Goal: Information Seeking & Learning: Learn about a topic

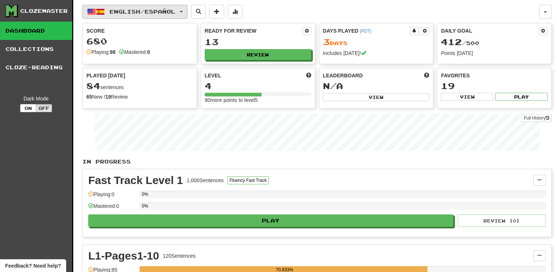
click at [187, 10] on button "English / Español" at bounding box center [134, 12] width 105 height 14
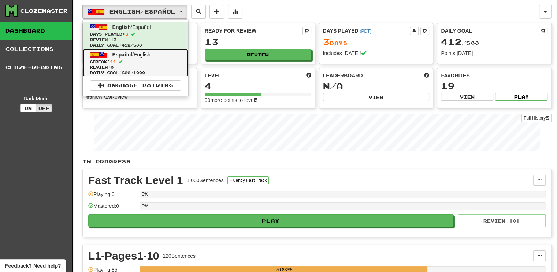
click at [132, 52] on span "Español / English" at bounding box center [132, 55] width 38 height 6
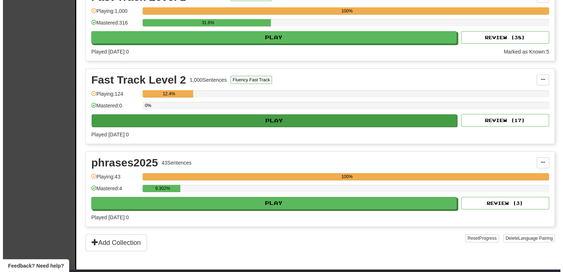
scroll to position [147, 0]
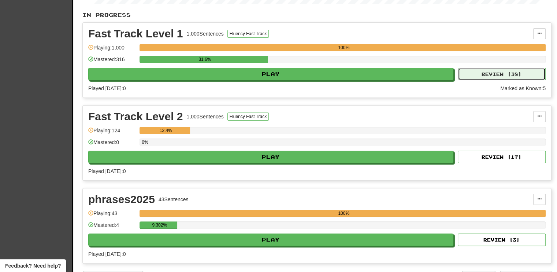
click at [529, 73] on button "Review ( 38 )" at bounding box center [502, 74] width 88 height 12
select select "**"
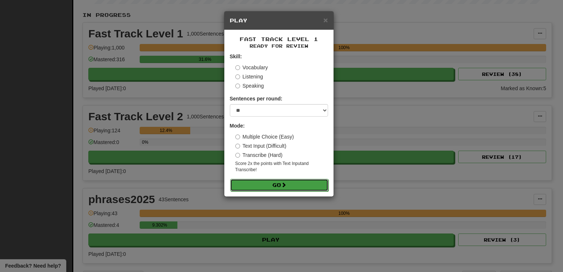
click at [279, 186] on button "Go" at bounding box center [279, 185] width 98 height 12
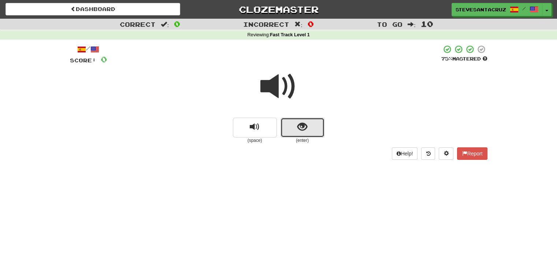
click at [299, 131] on span "show sentence" at bounding box center [303, 127] width 10 height 10
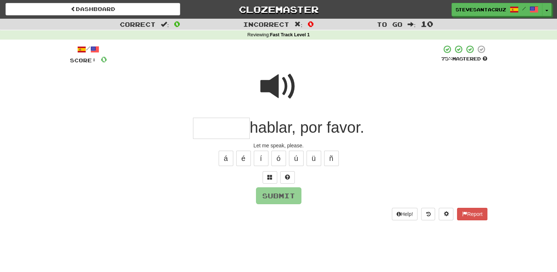
click at [216, 133] on input "text" at bounding box center [221, 129] width 57 height 22
type input "******"
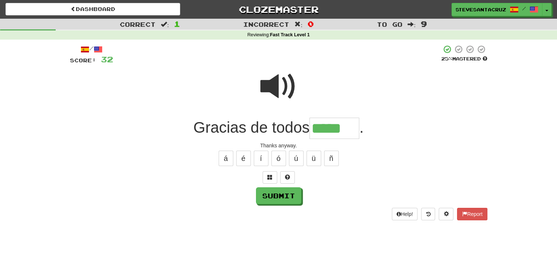
type input "*****"
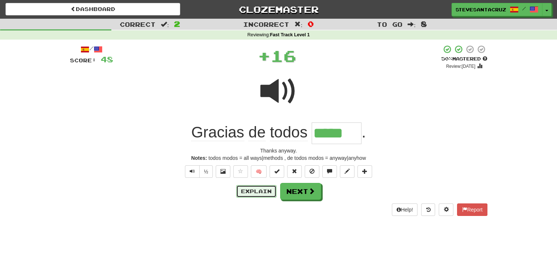
click at [250, 190] on button "Explain" at bounding box center [256, 191] width 40 height 12
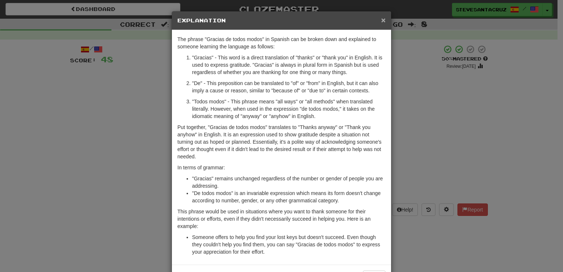
click at [381, 19] on span "×" at bounding box center [383, 20] width 4 height 8
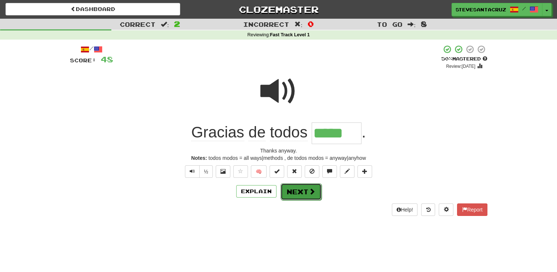
click at [301, 192] on button "Next" at bounding box center [301, 191] width 41 height 17
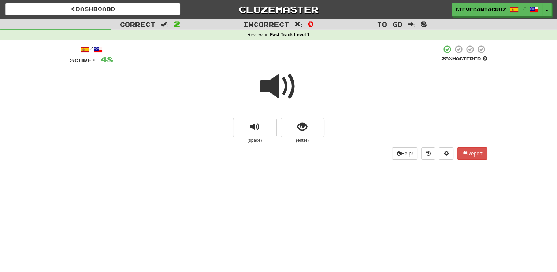
click at [270, 88] on span at bounding box center [279, 86] width 37 height 37
click at [270, 89] on span at bounding box center [279, 86] width 37 height 37
click at [274, 86] on span at bounding box center [279, 86] width 37 height 37
click at [274, 87] on span at bounding box center [279, 86] width 37 height 37
click at [266, 86] on span at bounding box center [279, 86] width 37 height 37
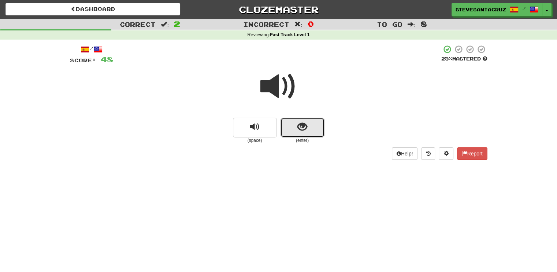
click at [317, 126] on button "show sentence" at bounding box center [303, 128] width 44 height 20
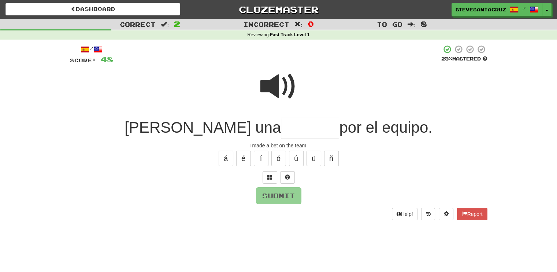
click at [281, 119] on input "text" at bounding box center [310, 129] width 58 height 22
type input "*******"
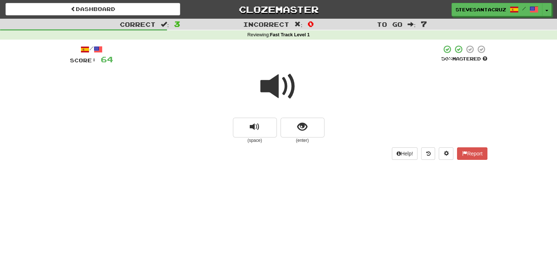
click at [281, 88] on span at bounding box center [279, 86] width 37 height 37
click at [275, 86] on span at bounding box center [279, 86] width 37 height 37
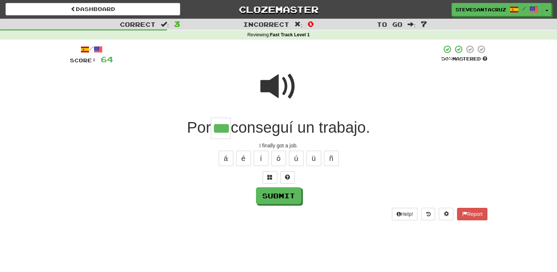
type input "***"
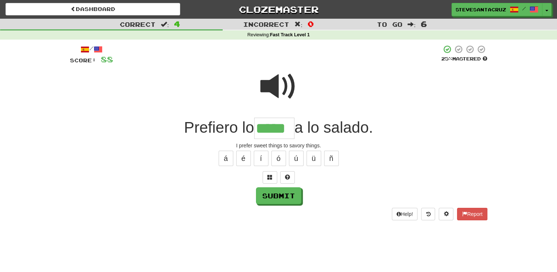
type input "*****"
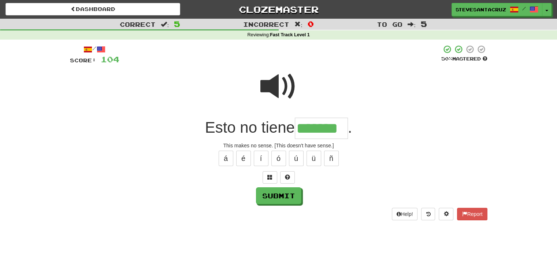
type input "*******"
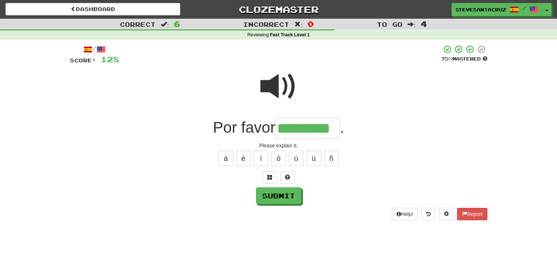
type input "*********"
type input "*******"
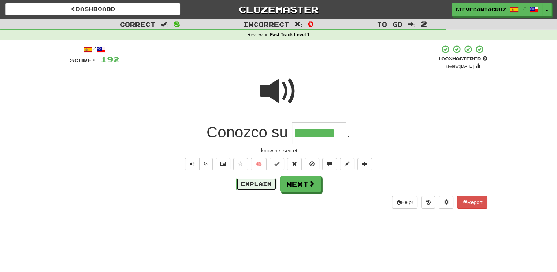
click at [252, 181] on button "Explain" at bounding box center [256, 184] width 40 height 12
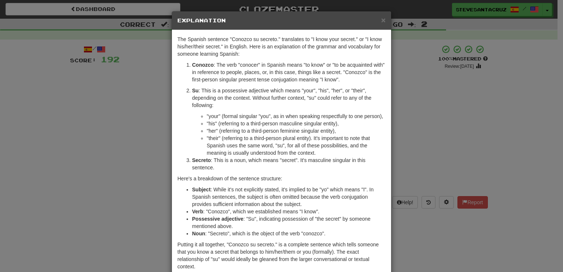
click at [338, 78] on p "Conozco : The verb "conocer" in Spanish means "to know" or "to be acquainted wi…" at bounding box center [289, 72] width 194 height 22
click at [381, 20] on span "×" at bounding box center [383, 20] width 4 height 8
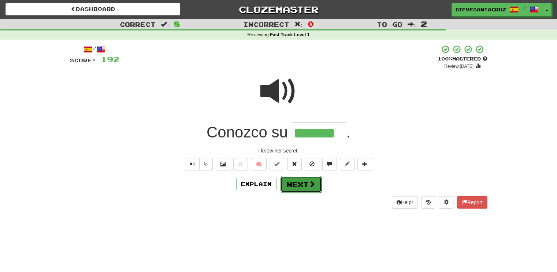
click at [314, 181] on span at bounding box center [312, 184] width 7 height 7
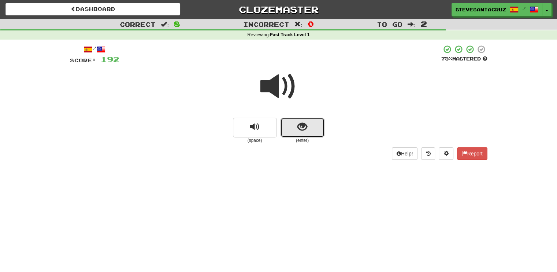
click at [302, 127] on span "show sentence" at bounding box center [303, 127] width 10 height 10
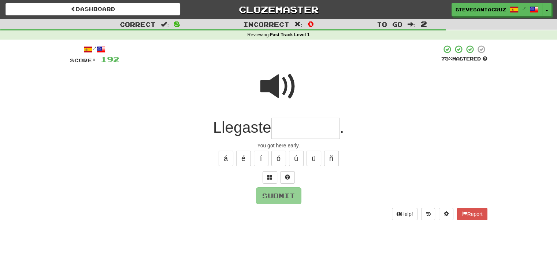
click at [302, 127] on input "text" at bounding box center [306, 129] width 69 height 22
type input "********"
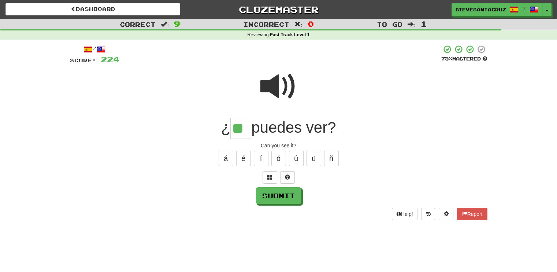
type input "**"
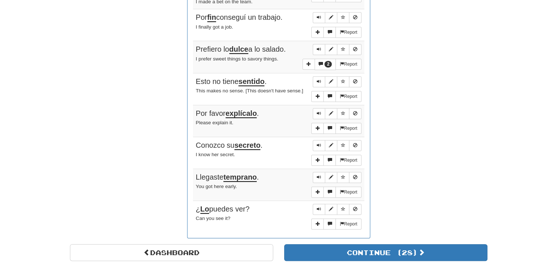
scroll to position [542, 0]
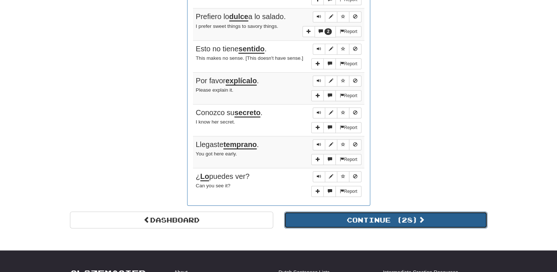
click at [440, 211] on button "Continue ( 28 )" at bounding box center [385, 219] width 203 height 17
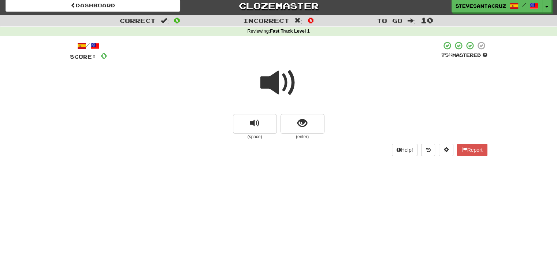
scroll to position [0, 0]
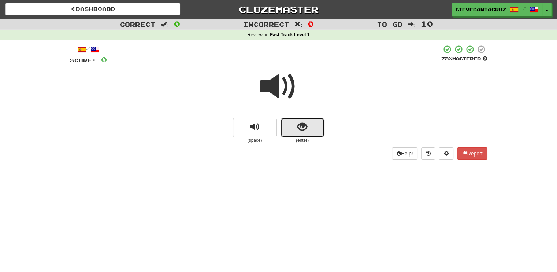
click at [303, 127] on span "show sentence" at bounding box center [303, 127] width 10 height 10
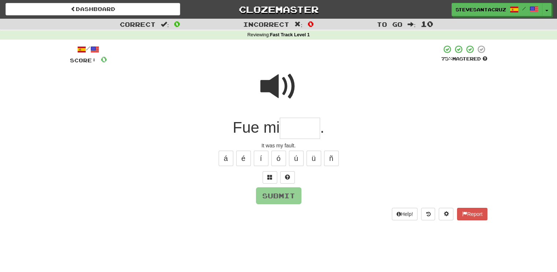
click at [303, 127] on input "text" at bounding box center [300, 129] width 40 height 22
type input "*****"
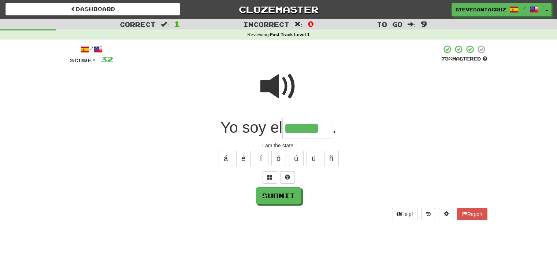
type input "******"
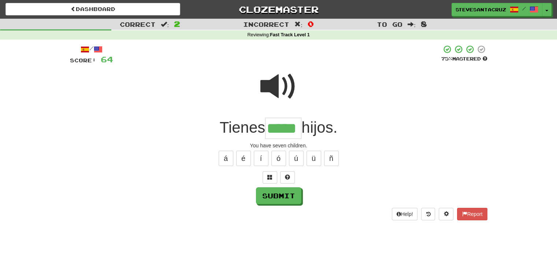
type input "*****"
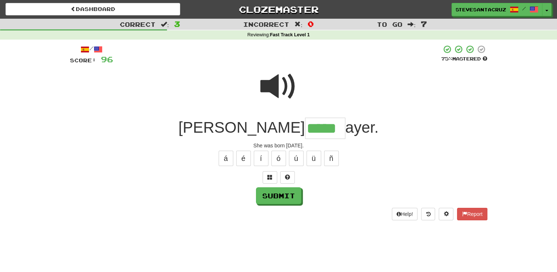
type input "******"
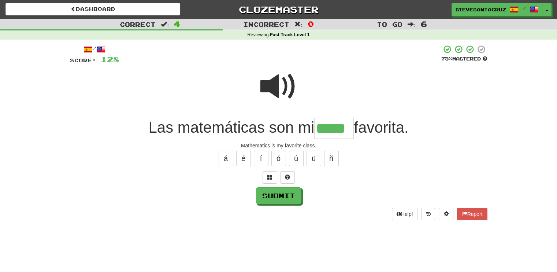
type input "*****"
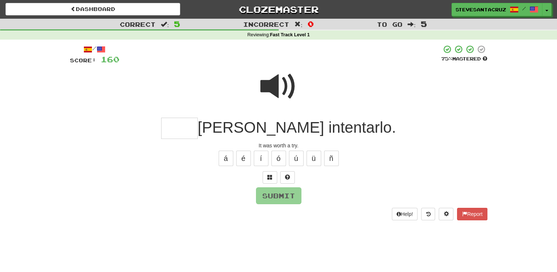
click at [270, 79] on span at bounding box center [279, 86] width 37 height 37
click at [198, 129] on input "text" at bounding box center [179, 129] width 37 height 22
type input "*****"
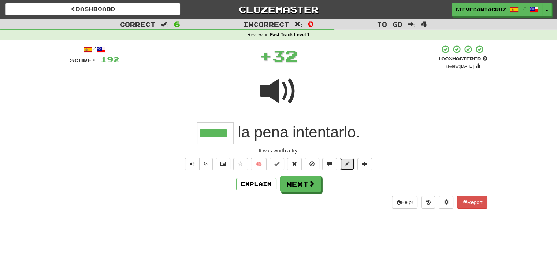
click at [349, 163] on span at bounding box center [347, 163] width 5 height 5
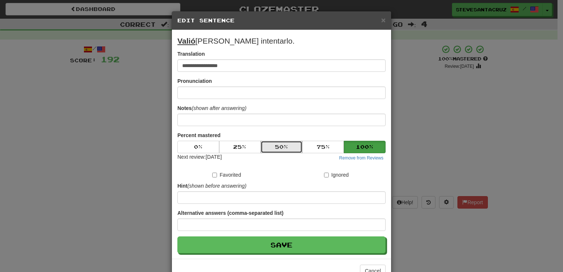
click at [273, 146] on button "50 %" at bounding box center [282, 147] width 42 height 12
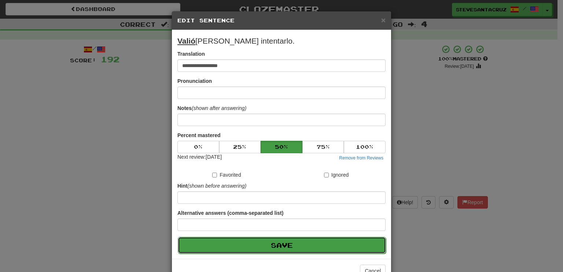
click at [280, 244] on button "Save" at bounding box center [282, 245] width 208 height 17
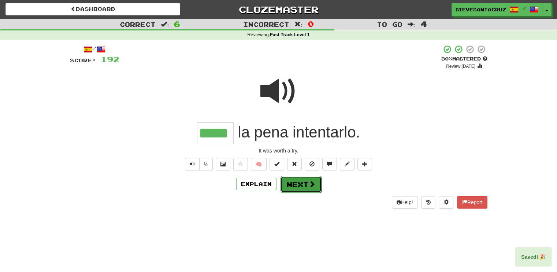
click at [309, 186] on span at bounding box center [312, 184] width 7 height 7
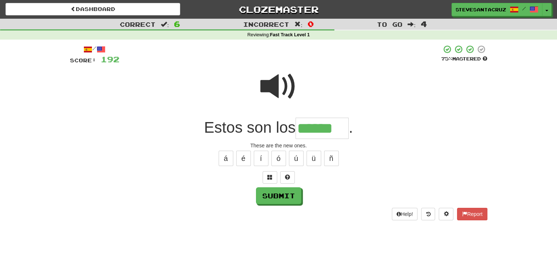
type input "******"
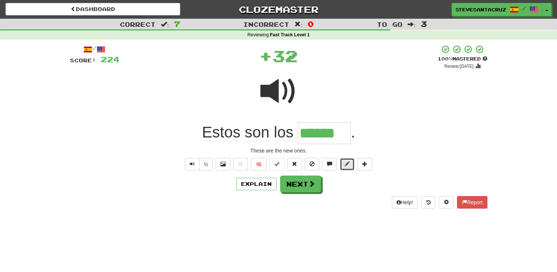
click at [344, 163] on button at bounding box center [347, 164] width 15 height 12
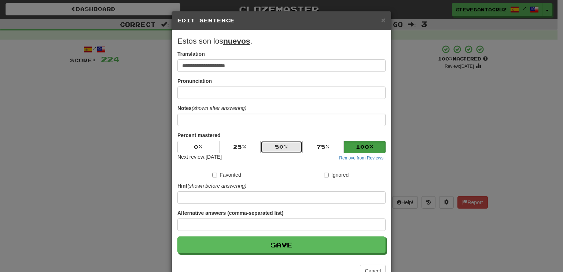
click at [285, 146] on button "50 %" at bounding box center [282, 147] width 42 height 12
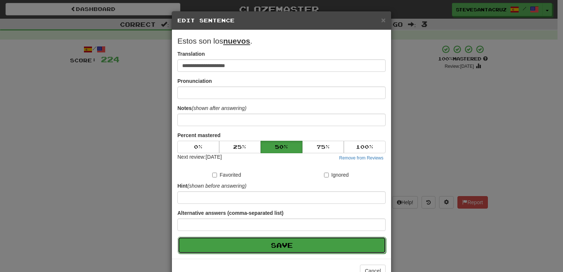
click at [281, 243] on button "Save" at bounding box center [282, 245] width 208 height 17
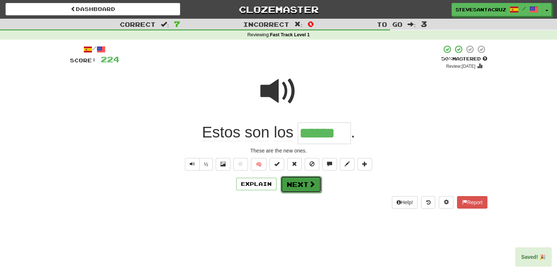
click at [301, 183] on button "Next" at bounding box center [301, 184] width 41 height 17
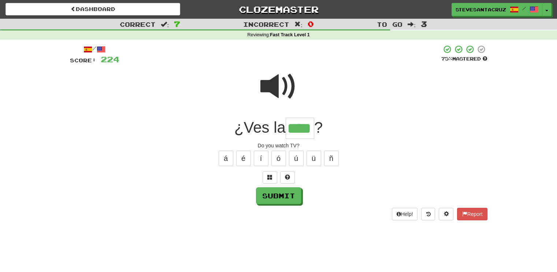
type input "****"
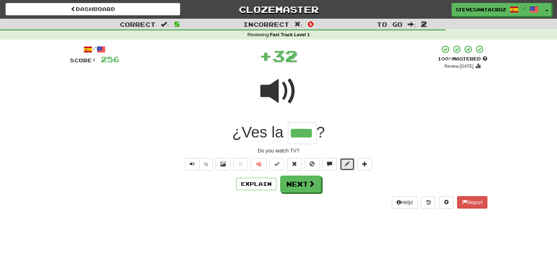
click at [347, 165] on span at bounding box center [347, 163] width 5 height 5
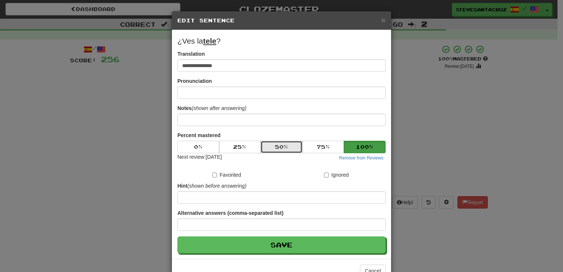
click at [284, 144] on button "50 %" at bounding box center [282, 147] width 42 height 12
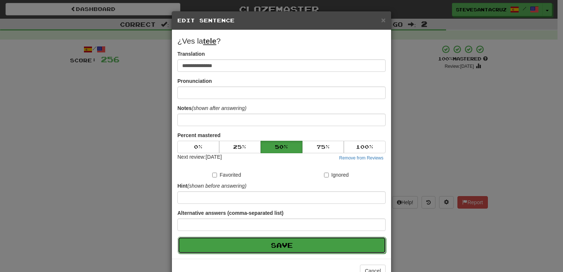
click at [297, 246] on button "Save" at bounding box center [282, 245] width 208 height 17
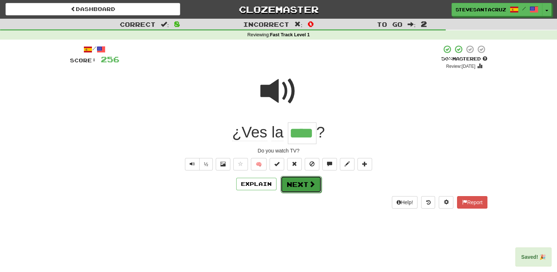
click at [301, 187] on button "Next" at bounding box center [301, 184] width 41 height 17
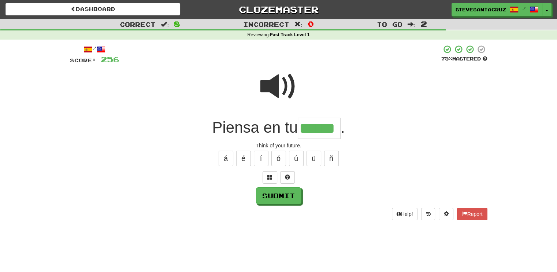
type input "******"
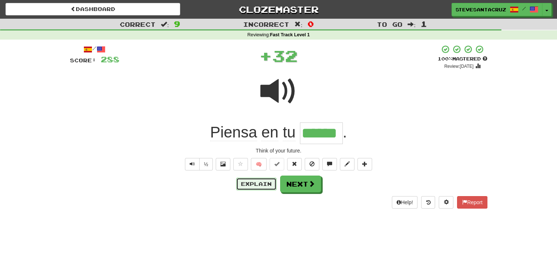
click at [257, 185] on button "Explain" at bounding box center [256, 184] width 40 height 12
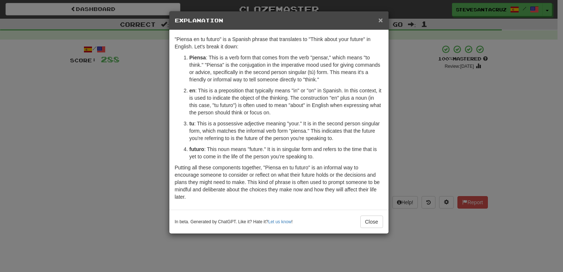
click at [379, 21] on span "×" at bounding box center [380, 20] width 4 height 8
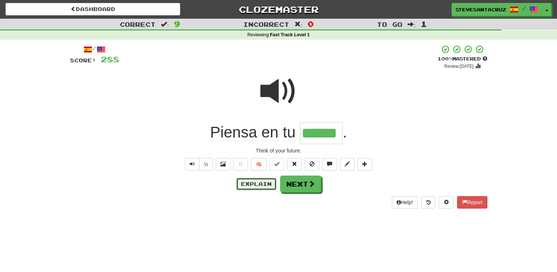
click at [252, 182] on button "Explain" at bounding box center [256, 184] width 40 height 12
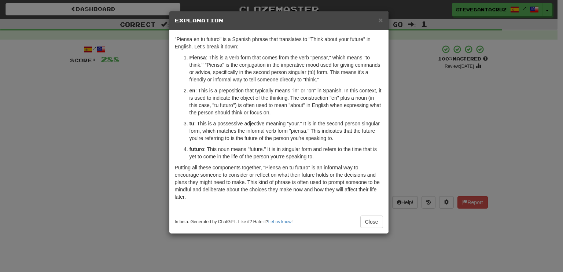
click at [275, 113] on p "en : This is a preposition that typically means "in" or "on" in Spanish. In thi…" at bounding box center [286, 101] width 194 height 29
click at [276, 111] on p "en : This is a preposition that typically means "in" or "on" in Spanish. In thi…" at bounding box center [286, 101] width 194 height 29
click at [247, 107] on p "en : This is a preposition that typically means "in" or "on" in Spanish. In thi…" at bounding box center [286, 101] width 194 height 29
click at [272, 112] on p "en : This is a preposition that typically means "in" or "on" in Spanish. In thi…" at bounding box center [286, 101] width 194 height 29
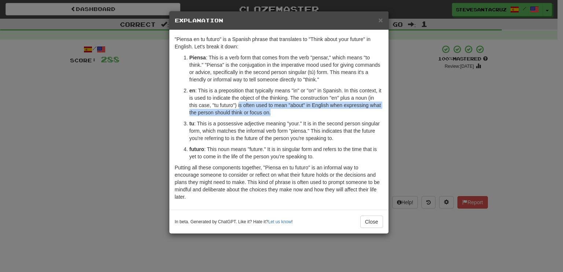
drag, startPoint x: 239, startPoint y: 105, endPoint x: 271, endPoint y: 116, distance: 34.3
click at [271, 116] on ol "Piensa : This is a verb form that comes from the verb "pensar," which means "to…" at bounding box center [279, 107] width 208 height 106
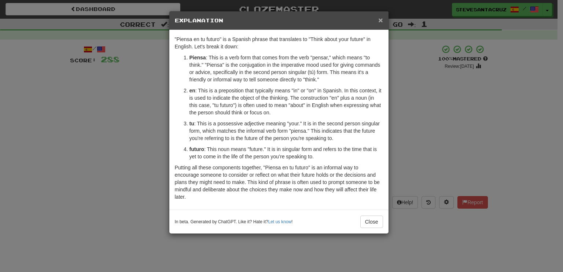
click at [381, 21] on span "×" at bounding box center [380, 20] width 4 height 8
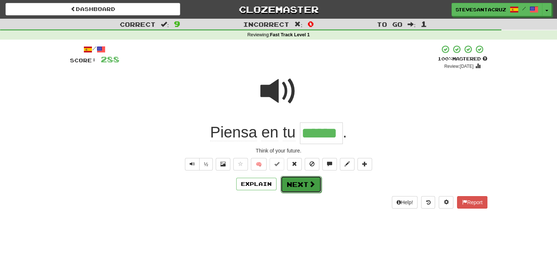
click at [304, 184] on button "Next" at bounding box center [301, 184] width 41 height 17
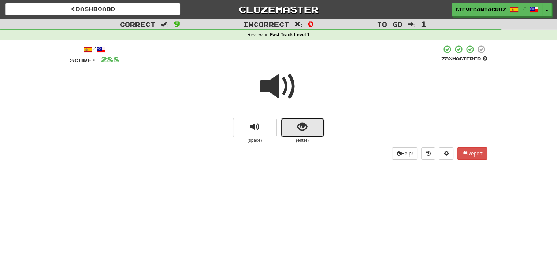
click at [316, 129] on button "show sentence" at bounding box center [303, 128] width 44 height 20
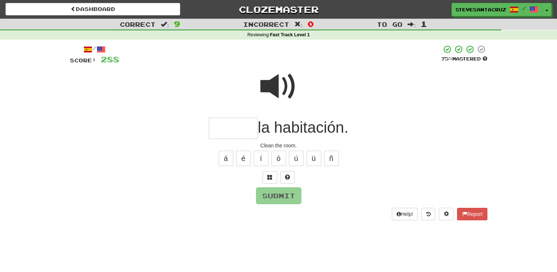
click at [226, 132] on input "text" at bounding box center [233, 129] width 49 height 22
type input "******"
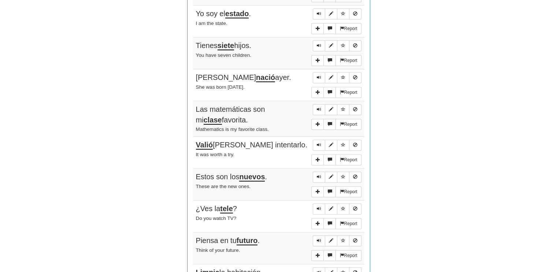
scroll to position [448, 0]
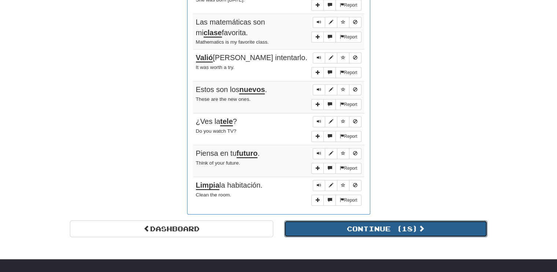
click at [435, 227] on button "Continue ( 18 )" at bounding box center [385, 228] width 203 height 17
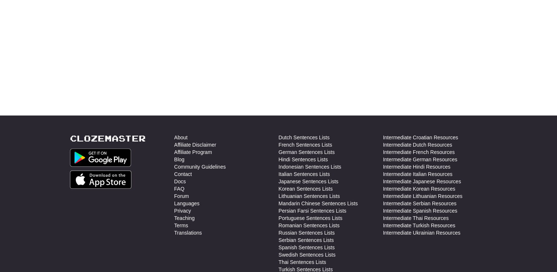
scroll to position [0, 0]
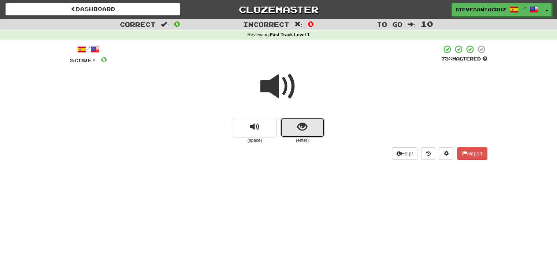
click at [315, 128] on button "show sentence" at bounding box center [303, 128] width 44 height 20
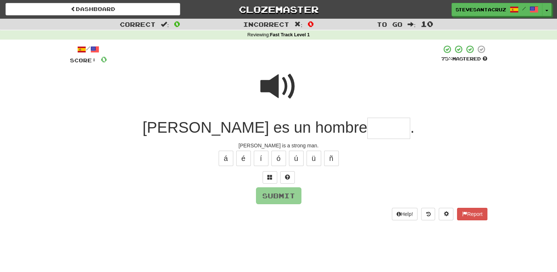
click at [368, 129] on input "text" at bounding box center [389, 129] width 43 height 22
type input "******"
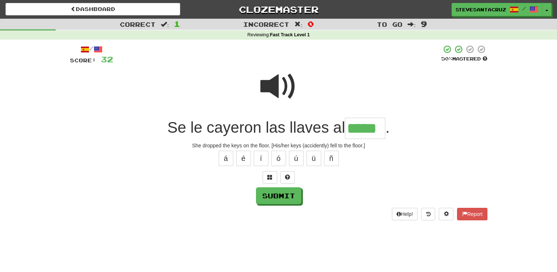
type input "*****"
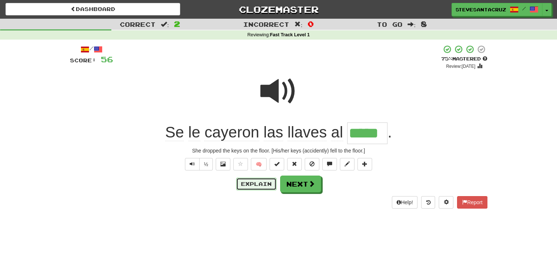
click at [271, 181] on button "Explain" at bounding box center [256, 184] width 40 height 12
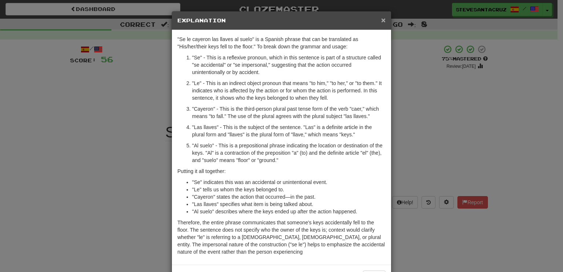
click at [381, 20] on span "×" at bounding box center [383, 20] width 4 height 8
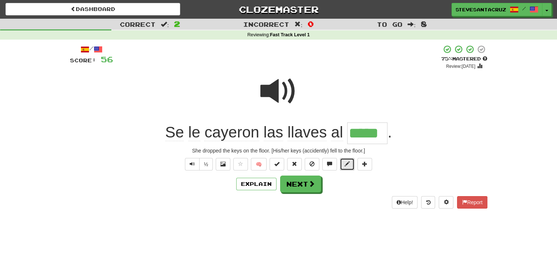
click at [346, 167] on button at bounding box center [347, 164] width 15 height 12
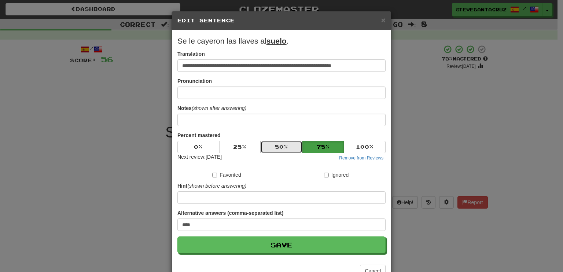
click at [284, 148] on button "50 %" at bounding box center [282, 147] width 42 height 12
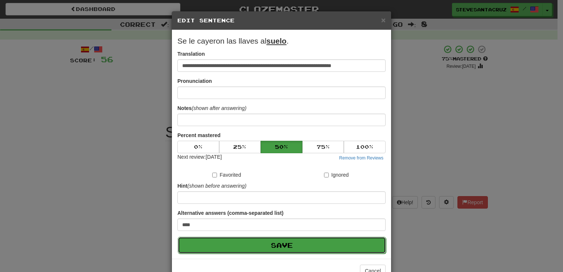
click at [304, 244] on button "Save" at bounding box center [282, 245] width 208 height 17
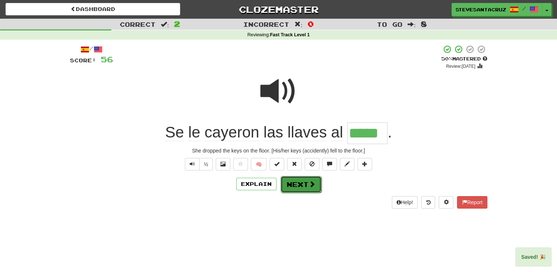
click at [309, 184] on span at bounding box center [312, 184] width 7 height 7
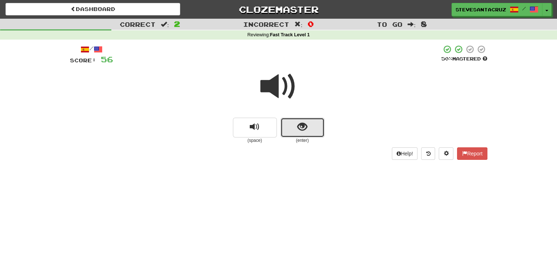
click at [313, 128] on button "show sentence" at bounding box center [303, 128] width 44 height 20
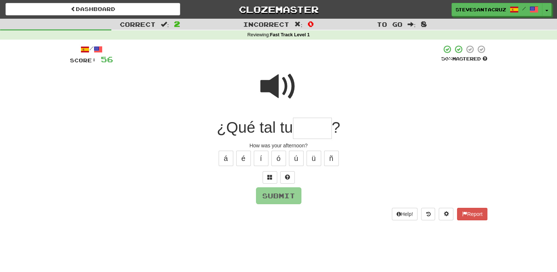
click at [313, 128] on input "text" at bounding box center [312, 129] width 39 height 22
type input "*****"
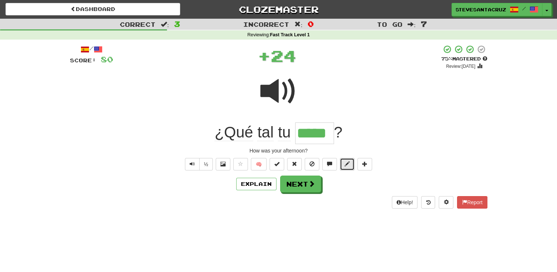
click at [352, 164] on button at bounding box center [347, 164] width 15 height 12
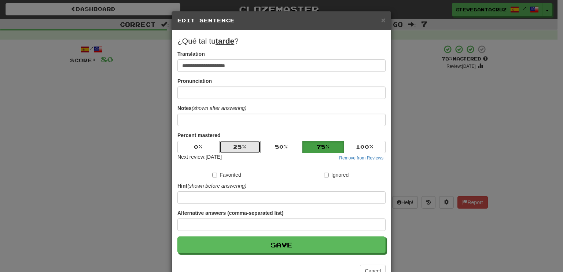
click at [229, 147] on button "25 %" at bounding box center [240, 147] width 42 height 12
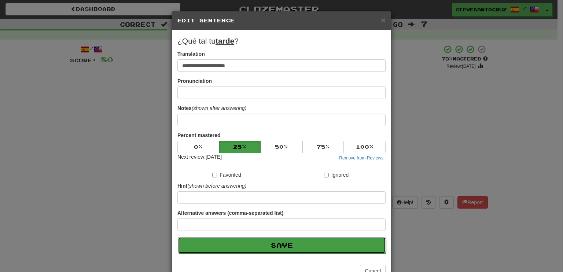
click at [277, 243] on button "Save" at bounding box center [282, 245] width 208 height 17
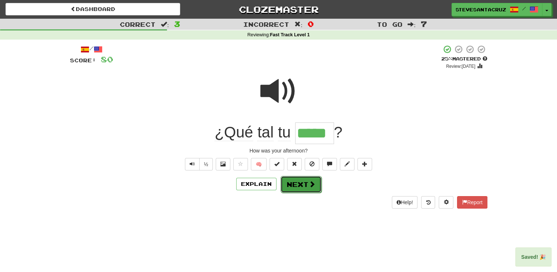
click at [309, 184] on span at bounding box center [312, 184] width 7 height 7
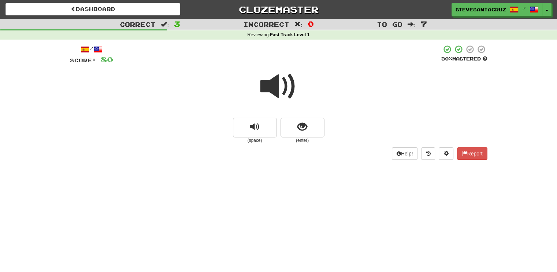
click at [277, 88] on span at bounding box center [279, 86] width 37 height 37
click at [275, 86] on span at bounding box center [279, 86] width 37 height 37
click at [278, 80] on span at bounding box center [279, 86] width 37 height 37
click at [276, 84] on span at bounding box center [279, 86] width 37 height 37
click at [311, 130] on button "show sentence" at bounding box center [303, 128] width 44 height 20
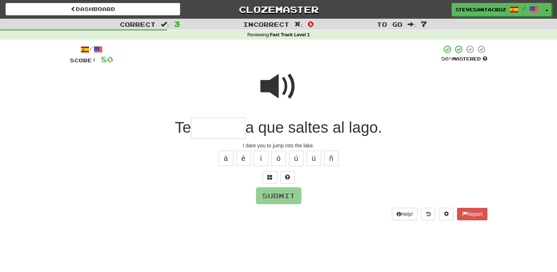
click at [208, 134] on input "text" at bounding box center [218, 129] width 54 height 22
type input "*******"
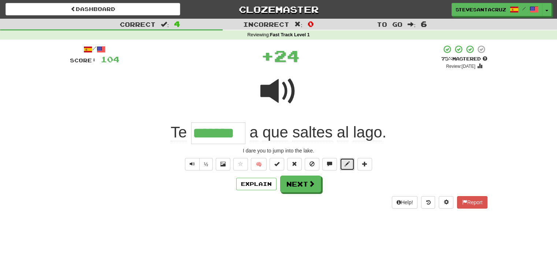
click at [349, 164] on span at bounding box center [347, 163] width 5 height 5
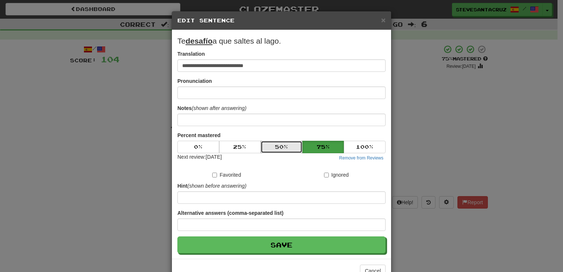
click at [266, 144] on button "50 %" at bounding box center [282, 147] width 42 height 12
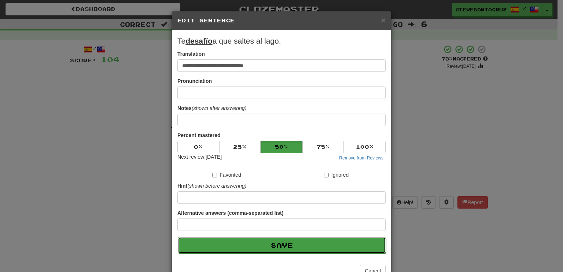
click at [298, 243] on button "Save" at bounding box center [282, 245] width 208 height 17
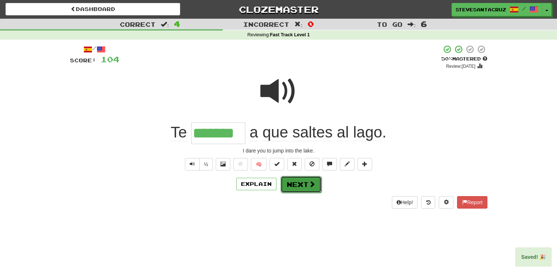
click at [303, 187] on button "Next" at bounding box center [301, 184] width 41 height 17
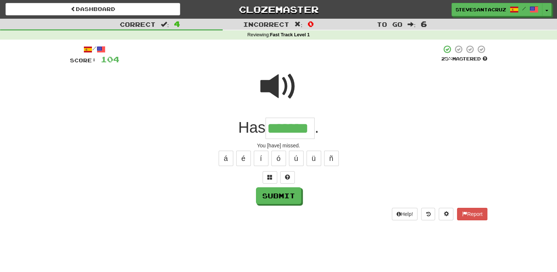
type input "*******"
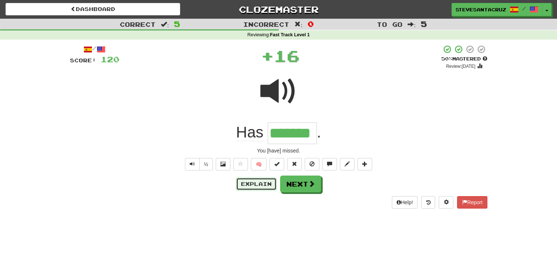
click at [255, 183] on button "Explain" at bounding box center [256, 184] width 40 height 12
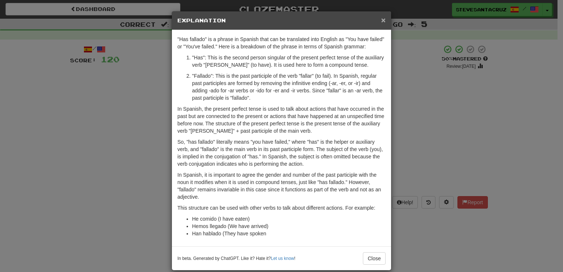
click at [381, 19] on span "×" at bounding box center [383, 20] width 4 height 8
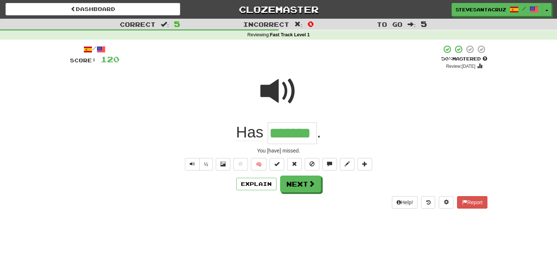
click at [384, 115] on div at bounding box center [279, 96] width 418 height 52
click at [305, 188] on button "Next" at bounding box center [301, 184] width 41 height 17
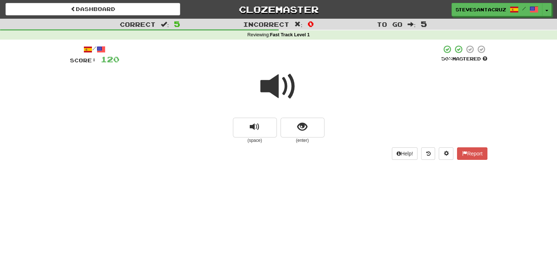
click at [274, 88] on span at bounding box center [279, 86] width 37 height 37
click at [272, 87] on span at bounding box center [279, 86] width 37 height 37
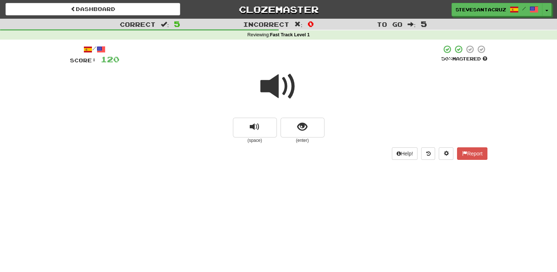
click at [273, 88] on span at bounding box center [279, 86] width 37 height 37
click at [272, 88] on span at bounding box center [279, 86] width 37 height 37
click at [316, 124] on button "show sentence" at bounding box center [303, 128] width 44 height 20
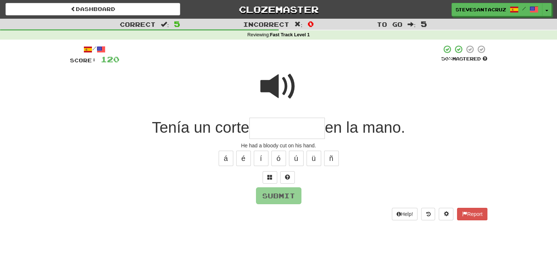
click at [298, 123] on input "text" at bounding box center [288, 129] width 76 height 22
type input "**********"
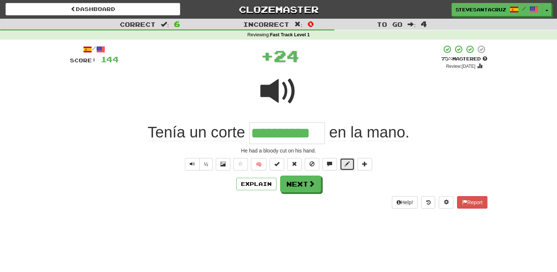
click at [350, 165] on button at bounding box center [347, 164] width 15 height 12
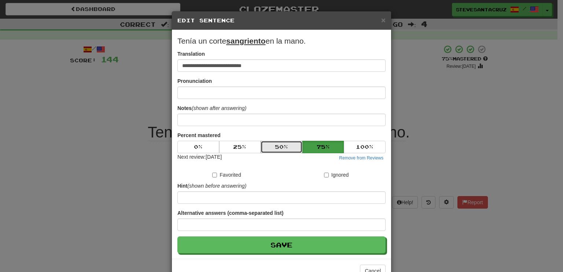
click at [261, 147] on button "50 %" at bounding box center [282, 147] width 42 height 12
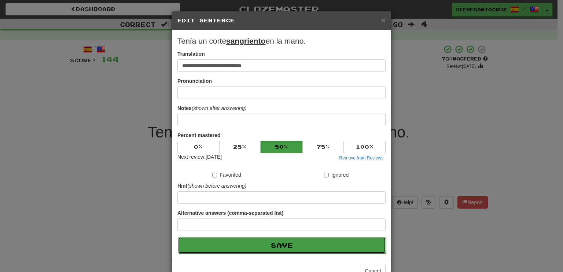
click at [279, 244] on button "Save" at bounding box center [282, 245] width 208 height 17
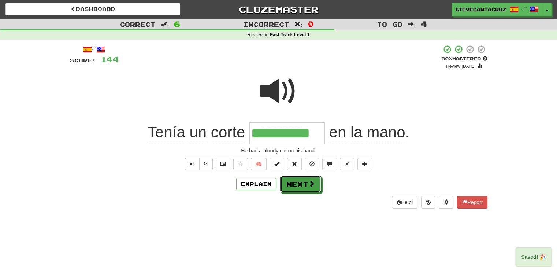
click at [298, 179] on button "Next" at bounding box center [300, 184] width 41 height 17
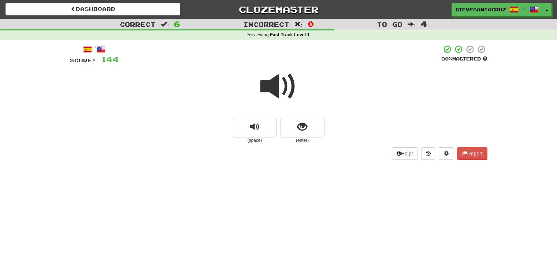
click at [275, 86] on span at bounding box center [279, 86] width 37 height 37
click at [272, 87] on span at bounding box center [279, 86] width 37 height 37
click at [273, 86] on span at bounding box center [279, 86] width 37 height 37
click at [303, 126] on span "show sentence" at bounding box center [303, 127] width 10 height 10
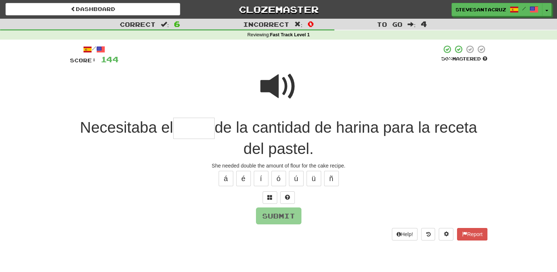
click at [197, 125] on input "text" at bounding box center [193, 129] width 41 height 22
type input "*****"
click at [273, 216] on button "Submit" at bounding box center [278, 215] width 45 height 17
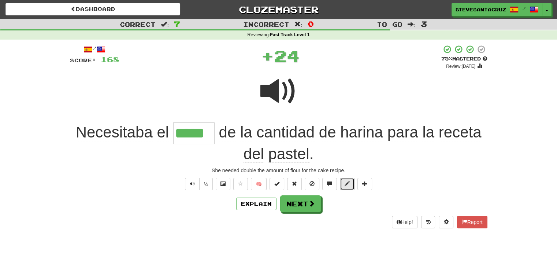
click at [343, 182] on button at bounding box center [347, 184] width 15 height 12
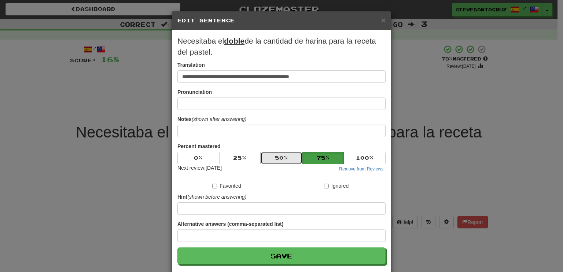
click at [271, 157] on button "50 %" at bounding box center [282, 158] width 42 height 12
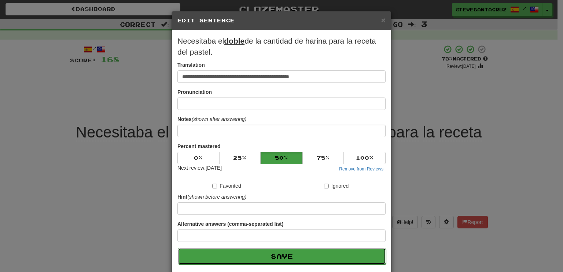
click at [292, 254] on button "Save" at bounding box center [282, 256] width 208 height 17
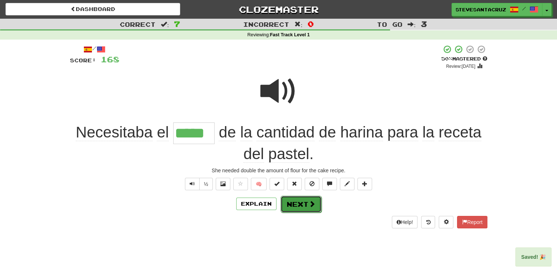
click at [296, 202] on button "Next" at bounding box center [301, 204] width 41 height 17
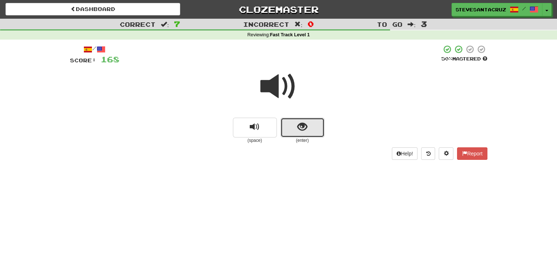
click at [302, 129] on span "show sentence" at bounding box center [303, 127] width 10 height 10
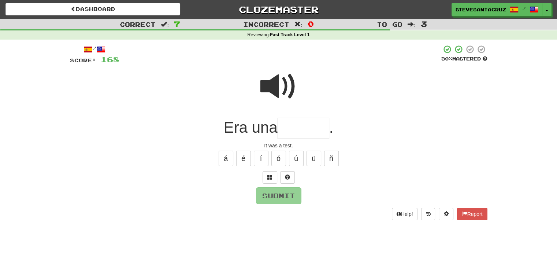
click at [302, 129] on input "text" at bounding box center [304, 129] width 52 height 22
type input "******"
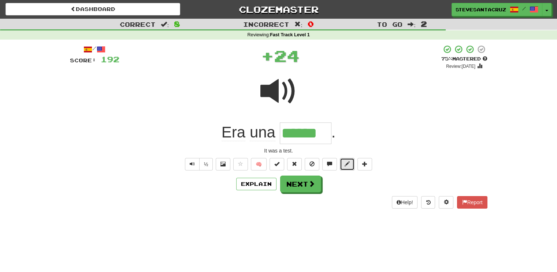
click at [347, 168] on button at bounding box center [347, 164] width 15 height 12
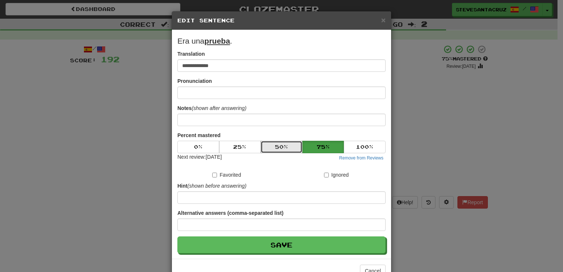
click at [279, 147] on button "50 %" at bounding box center [282, 147] width 42 height 12
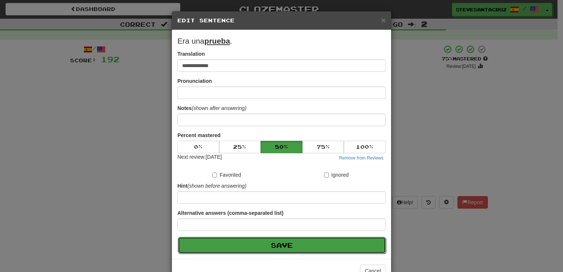
click at [301, 249] on button "Save" at bounding box center [282, 245] width 208 height 17
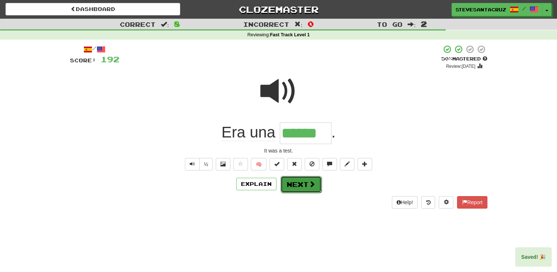
click at [302, 187] on button "Next" at bounding box center [301, 184] width 41 height 17
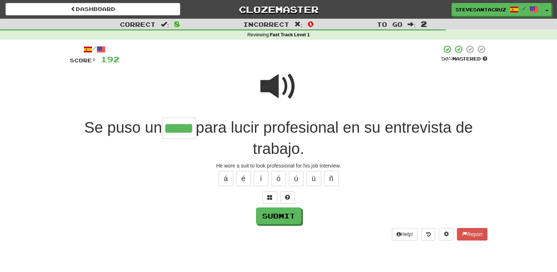
type input "*****"
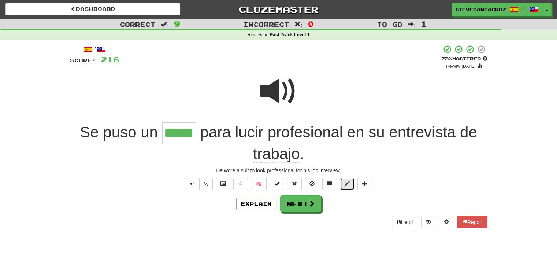
click at [346, 184] on span at bounding box center [347, 183] width 5 height 5
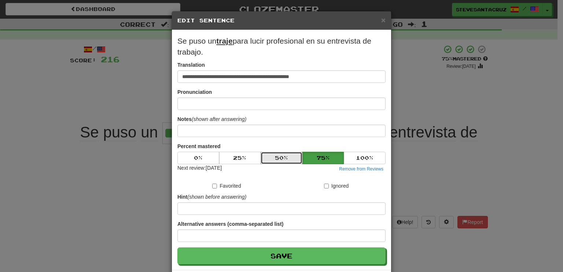
click at [289, 154] on button "50 %" at bounding box center [282, 158] width 42 height 12
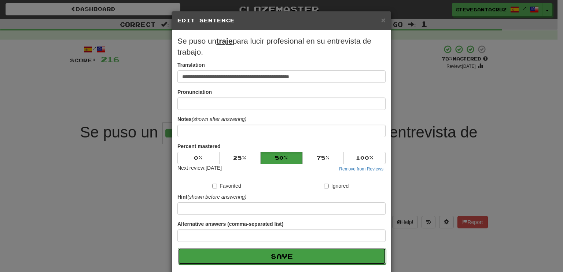
click at [311, 255] on button "Save" at bounding box center [282, 256] width 208 height 17
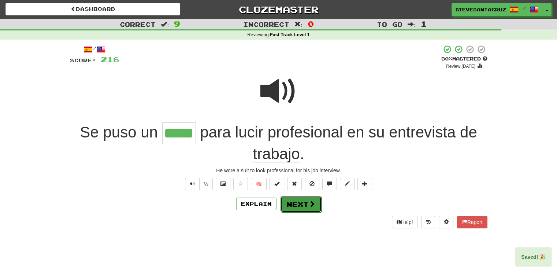
click at [306, 204] on button "Next" at bounding box center [301, 204] width 41 height 17
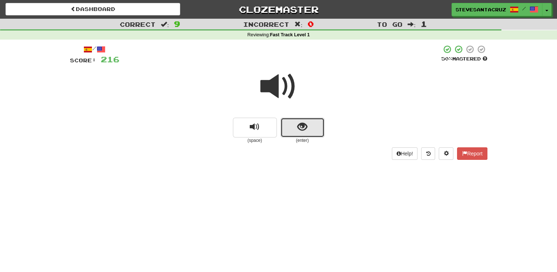
click at [301, 132] on span "show sentence" at bounding box center [303, 127] width 10 height 10
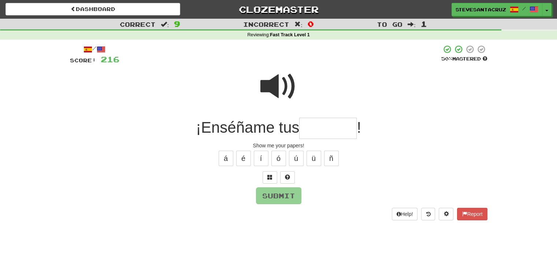
click at [309, 131] on input "text" at bounding box center [328, 129] width 58 height 22
type input "*******"
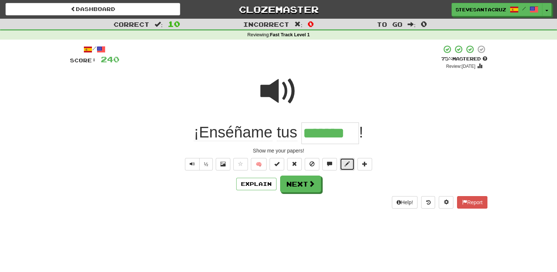
click at [347, 165] on span at bounding box center [347, 163] width 5 height 5
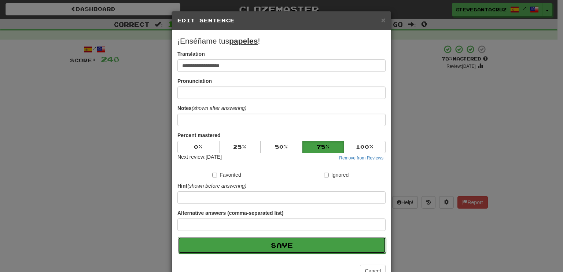
click at [332, 247] on button "Save" at bounding box center [282, 245] width 208 height 17
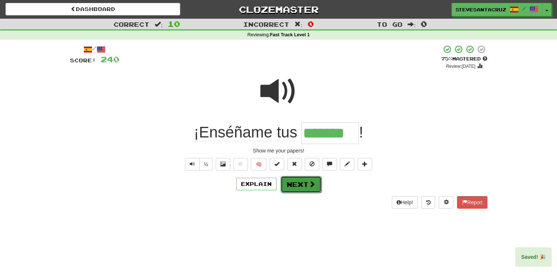
click at [303, 187] on button "Next" at bounding box center [301, 184] width 41 height 17
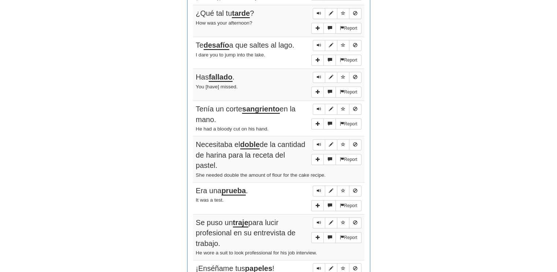
scroll to position [477, 0]
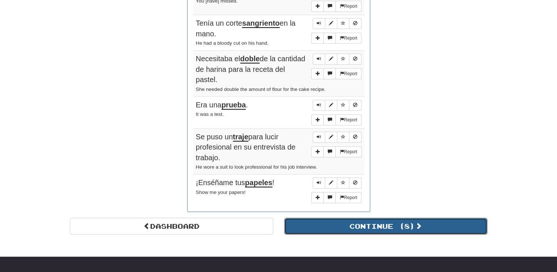
click at [465, 218] on button "Continue ( 8 )" at bounding box center [385, 226] width 203 height 17
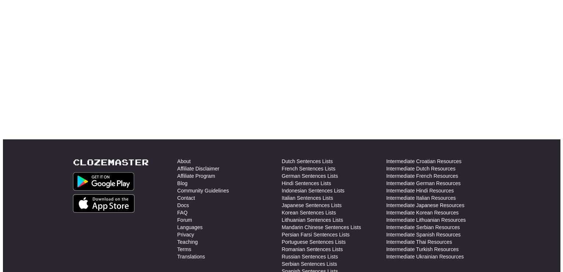
scroll to position [4, 0]
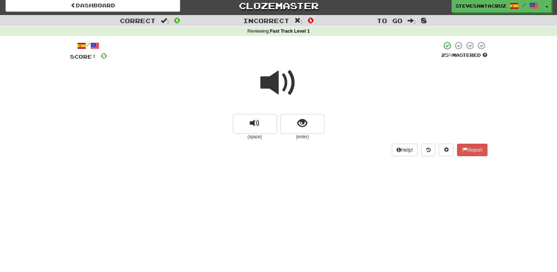
click at [262, 87] on span at bounding box center [279, 83] width 37 height 37
click at [268, 79] on span at bounding box center [279, 83] width 37 height 37
click at [277, 83] on span at bounding box center [279, 83] width 37 height 37
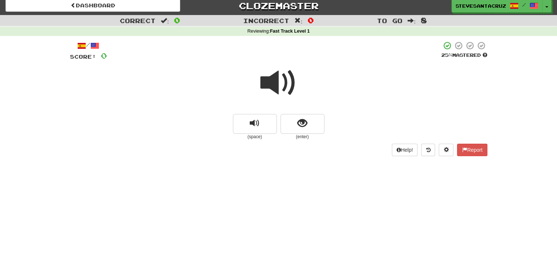
click at [277, 85] on span at bounding box center [279, 83] width 37 height 37
click at [275, 84] on span at bounding box center [279, 83] width 37 height 37
click at [303, 123] on span "show sentence" at bounding box center [303, 123] width 10 height 10
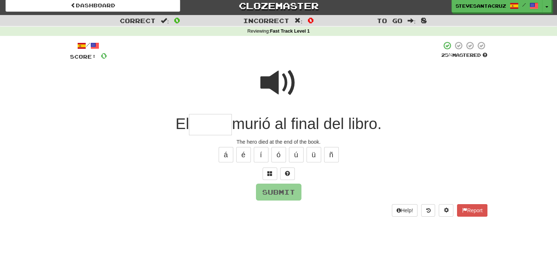
click at [208, 125] on input "text" at bounding box center [210, 125] width 43 height 22
type input "*****"
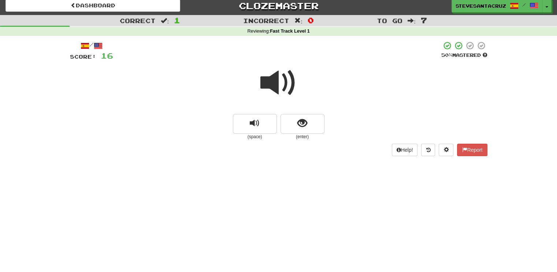
click at [283, 82] on span at bounding box center [279, 83] width 37 height 37
click at [273, 78] on span at bounding box center [279, 83] width 37 height 37
click at [261, 85] on span at bounding box center [279, 83] width 37 height 37
click at [259, 83] on div at bounding box center [279, 88] width 418 height 52
click at [262, 82] on span at bounding box center [279, 83] width 37 height 37
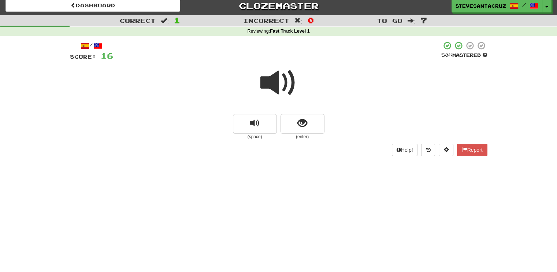
click at [266, 81] on span at bounding box center [279, 83] width 37 height 37
click at [270, 81] on span at bounding box center [279, 83] width 37 height 37
click at [270, 80] on span at bounding box center [279, 83] width 37 height 37
click at [306, 125] on span "show sentence" at bounding box center [303, 123] width 10 height 10
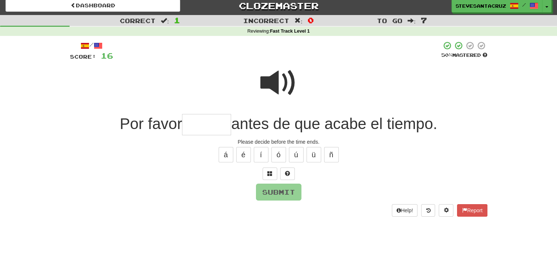
click at [211, 120] on input "text" at bounding box center [206, 125] width 49 height 22
type input "******"
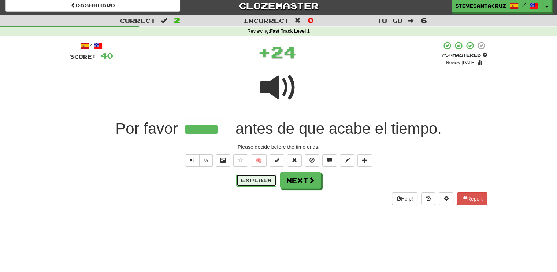
click at [250, 181] on button "Explain" at bounding box center [256, 180] width 40 height 12
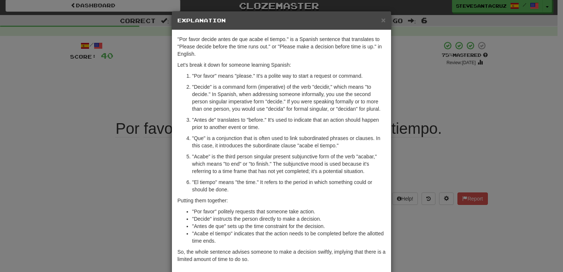
click at [256, 181] on p ""El tiempo" means "the time." It refers to the period in which something could …" at bounding box center [289, 186] width 194 height 15
click at [251, 170] on p ""Acabe" is the third person singular present subjunctive form of the verb "acab…" at bounding box center [289, 164] width 194 height 22
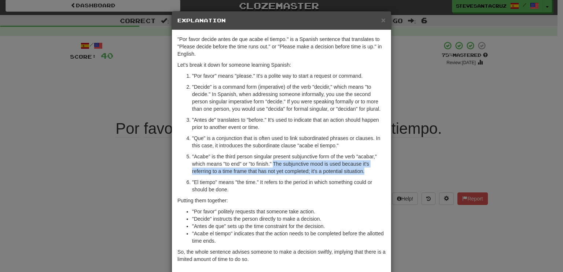
drag, startPoint x: 271, startPoint y: 161, endPoint x: 364, endPoint y: 173, distance: 93.8
click at [364, 173] on p ""Acabe" is the third person singular present subjunctive form of the verb "acab…" at bounding box center [289, 164] width 194 height 22
click at [365, 173] on p ""Acabe" is the third person singular present subjunctive form of the verb "acab…" at bounding box center [289, 164] width 194 height 22
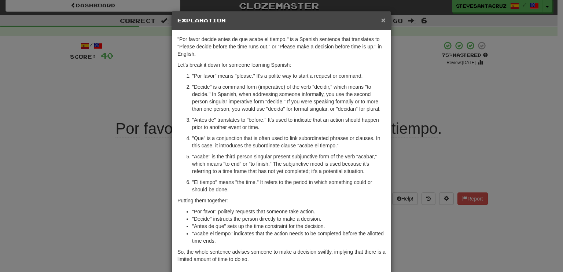
click at [382, 19] on span "×" at bounding box center [383, 20] width 4 height 8
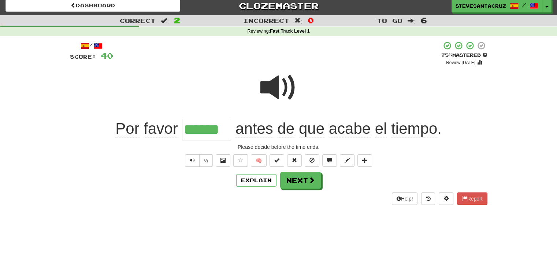
click at [355, 132] on span "acabe" at bounding box center [350, 129] width 42 height 18
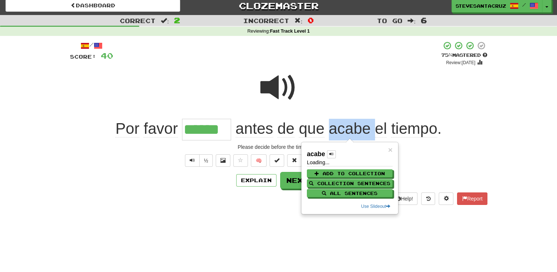
click at [355, 132] on span "acabe" at bounding box center [350, 129] width 42 height 18
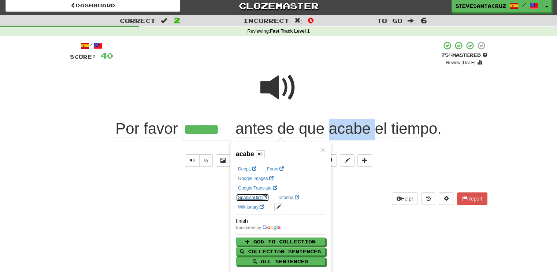
click at [269, 194] on link "SpanishDict" at bounding box center [252, 198] width 33 height 8
click at [180, 89] on div at bounding box center [279, 92] width 418 height 52
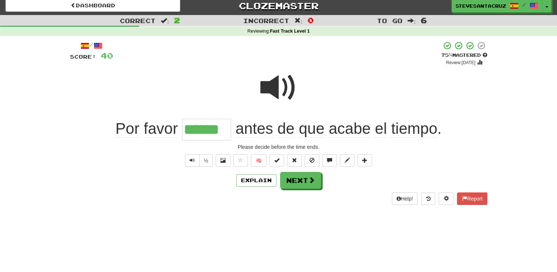
click at [349, 132] on span "acabe" at bounding box center [350, 129] width 42 height 18
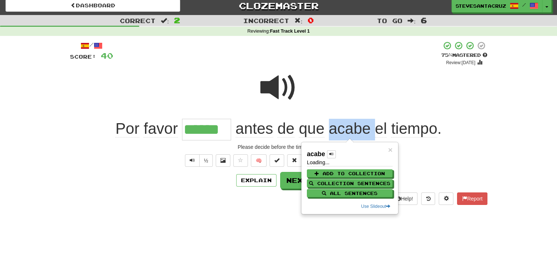
click at [349, 132] on span "acabe" at bounding box center [350, 129] width 42 height 18
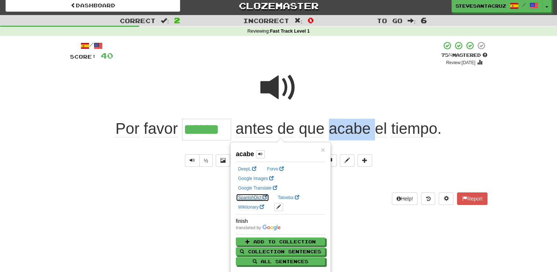
click at [269, 194] on link "SpanishDict" at bounding box center [252, 198] width 33 height 8
click at [406, 165] on div "½ 🧠" at bounding box center [279, 160] width 418 height 12
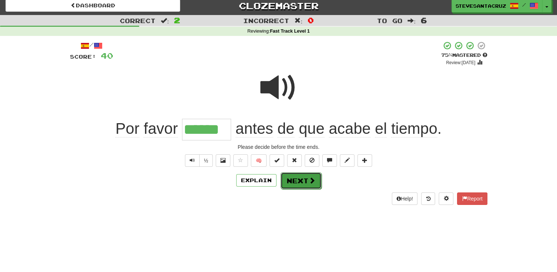
click at [293, 184] on button "Next" at bounding box center [301, 180] width 41 height 17
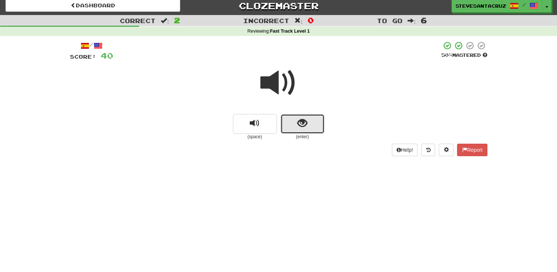
click at [309, 129] on button "show sentence" at bounding box center [303, 124] width 44 height 20
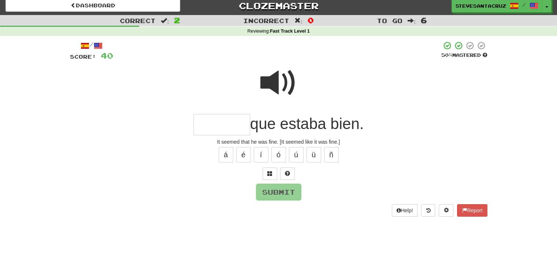
click at [216, 126] on input "text" at bounding box center [222, 125] width 57 height 22
type input "*******"
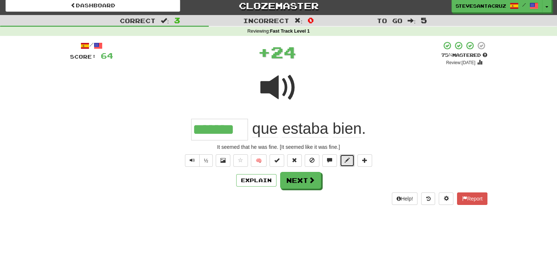
click at [349, 161] on span at bounding box center [347, 160] width 5 height 5
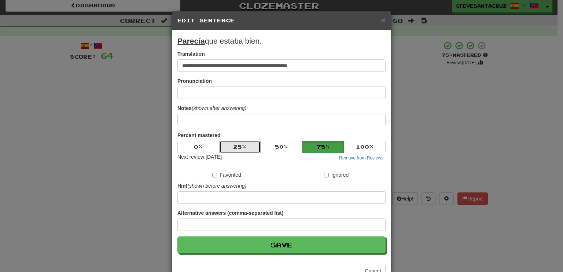
click at [246, 146] on button "25 %" at bounding box center [240, 147] width 42 height 12
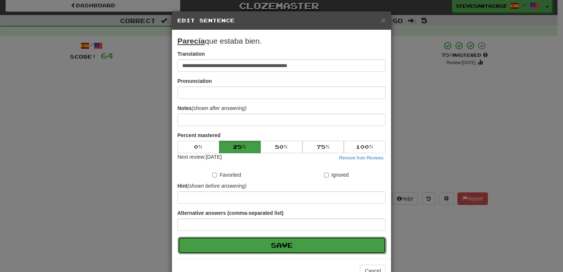
click at [292, 244] on button "Save" at bounding box center [282, 245] width 208 height 17
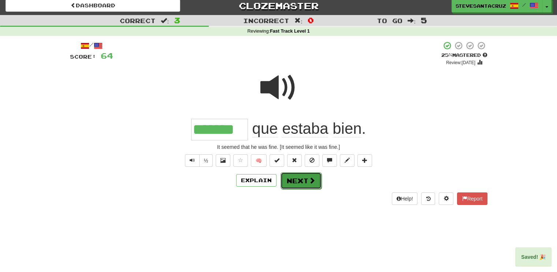
click at [306, 182] on button "Next" at bounding box center [301, 180] width 41 height 17
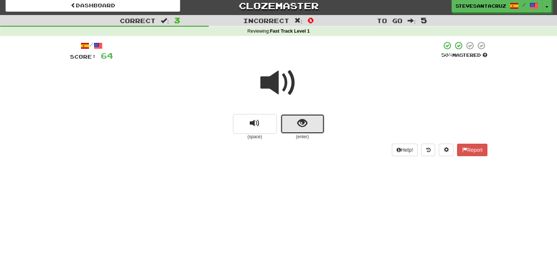
click at [302, 128] on span "show sentence" at bounding box center [303, 123] width 10 height 10
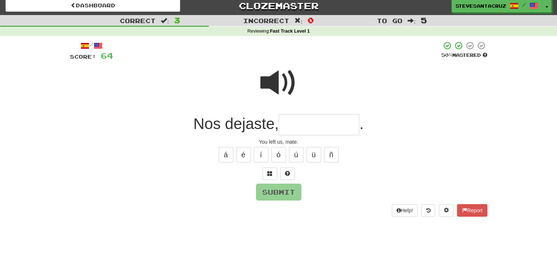
click at [302, 128] on input "text" at bounding box center [319, 125] width 81 height 22
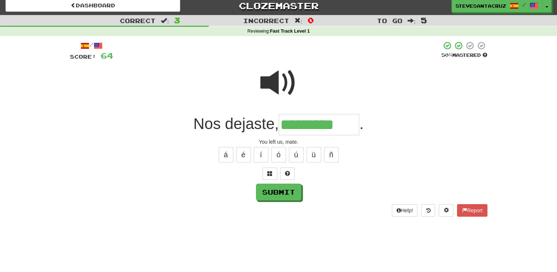
type input "*********"
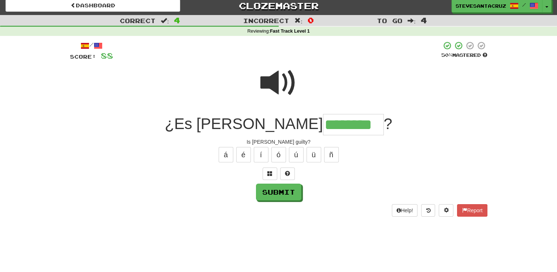
type input "********"
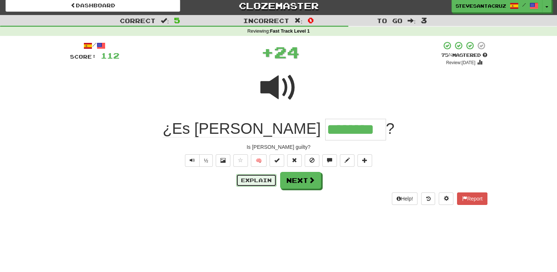
click at [254, 177] on button "Explain" at bounding box center [256, 180] width 40 height 12
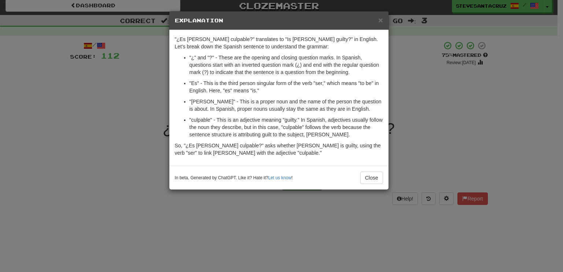
click at [288, 117] on p ""culpable" - This is an adjective meaning "guilty." In Spanish, adjectives usua…" at bounding box center [286, 127] width 194 height 22
click at [317, 130] on p ""culpable" - This is an adjective meaning "guilty." In Spanish, adjectives usua…" at bounding box center [286, 127] width 194 height 22
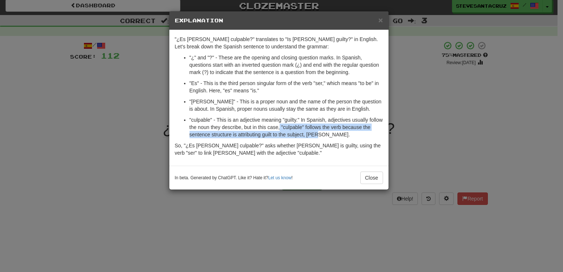
drag, startPoint x: 280, startPoint y: 126, endPoint x: 324, endPoint y: 132, distance: 44.4
click at [324, 132] on p ""culpable" - This is an adjective meaning "guilty." In Spanish, adjectives usua…" at bounding box center [286, 127] width 194 height 22
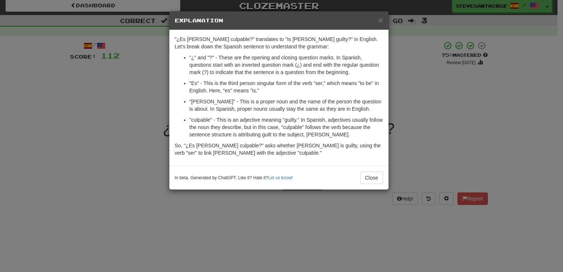
click at [280, 151] on p "So, "¿Es Tom culpable?" asks whether Tom is guilty, using the verb "ser" to lin…" at bounding box center [279, 149] width 208 height 15
click at [379, 22] on span "×" at bounding box center [380, 20] width 4 height 8
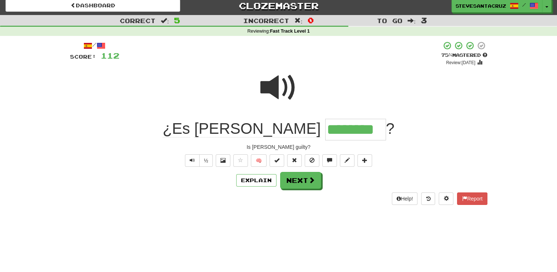
click at [325, 131] on input "********" at bounding box center [355, 130] width 61 height 22
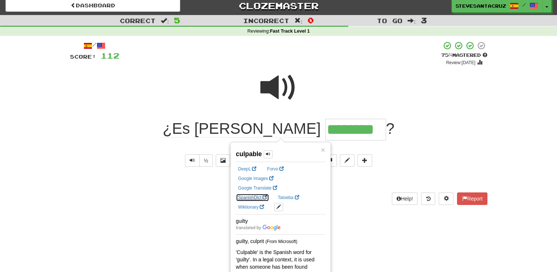
click at [269, 194] on link "SpanishDict" at bounding box center [252, 198] width 33 height 8
click at [99, 150] on div "Is Tom guilty?" at bounding box center [279, 146] width 418 height 7
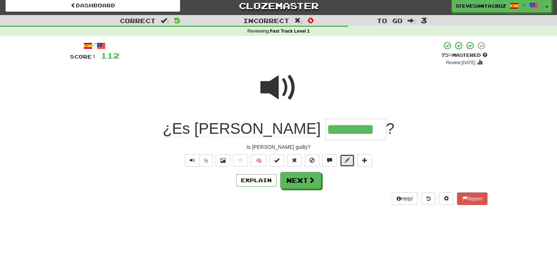
click at [347, 159] on span at bounding box center [347, 160] width 5 height 5
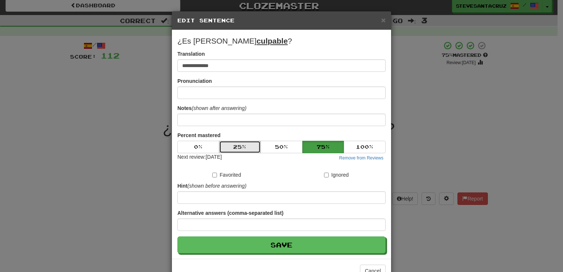
click at [239, 146] on button "25 %" at bounding box center [240, 147] width 42 height 12
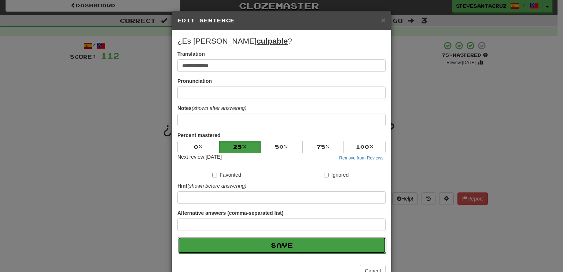
click at [304, 247] on button "Save" at bounding box center [282, 245] width 208 height 17
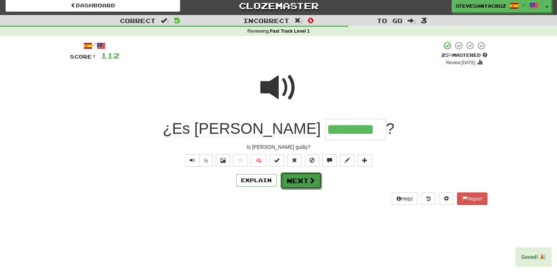
click at [301, 183] on button "Next" at bounding box center [301, 180] width 41 height 17
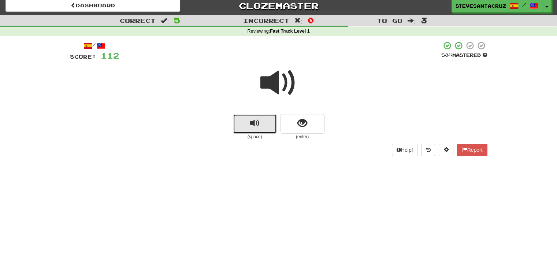
click at [253, 127] on span "replay audio" at bounding box center [255, 123] width 10 height 10
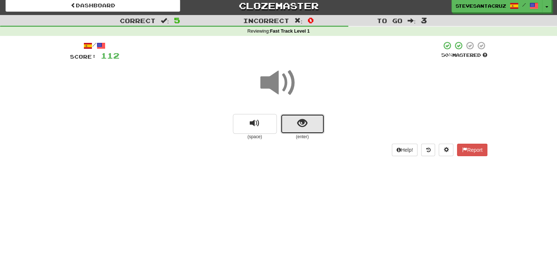
click at [312, 121] on button "show sentence" at bounding box center [303, 124] width 44 height 20
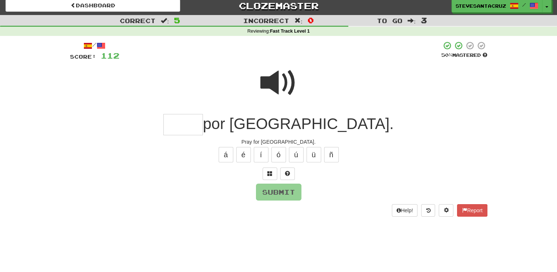
click at [203, 129] on input "text" at bounding box center [183, 125] width 40 height 22
type input "****"
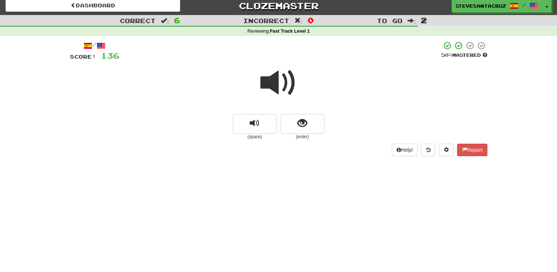
click at [276, 83] on span at bounding box center [279, 83] width 37 height 37
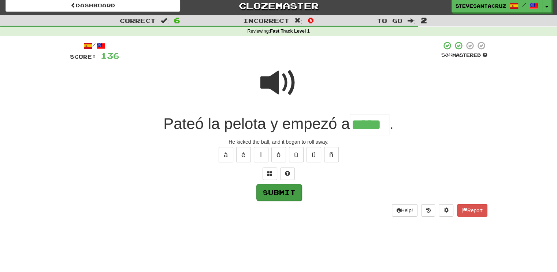
type input "*****"
click at [280, 194] on button "Submit" at bounding box center [279, 192] width 45 height 17
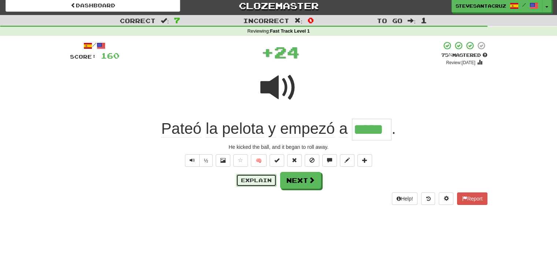
click at [256, 179] on button "Explain" at bounding box center [256, 180] width 40 height 12
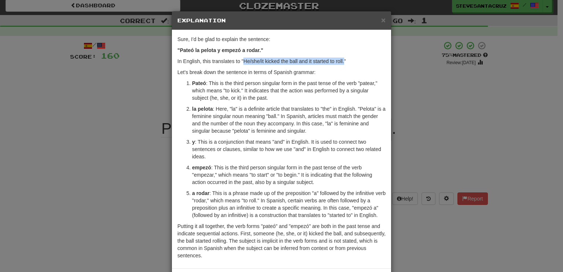
drag, startPoint x: 241, startPoint y: 61, endPoint x: 341, endPoint y: 61, distance: 99.7
click at [341, 61] on p "In English, this translates to "He/she/it kicked the ball and it started to rol…" at bounding box center [281, 61] width 208 height 7
copy p "He/she/it kicked the ball and it started to roll."
click at [381, 20] on span "×" at bounding box center [383, 20] width 4 height 8
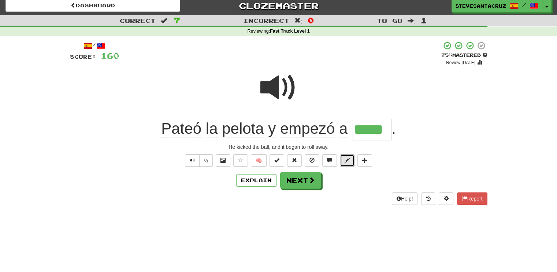
click at [347, 161] on span at bounding box center [347, 160] width 5 height 5
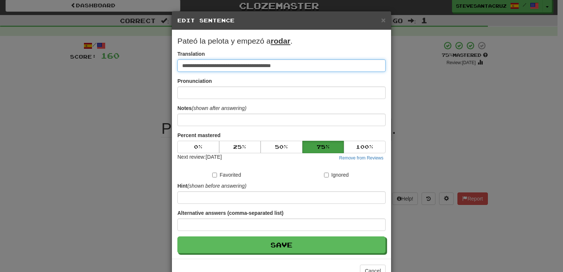
paste input "**********"
type input "**********"
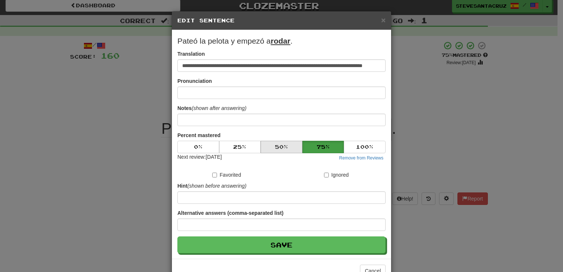
click at [290, 141] on div "Percent mastered 0 % 25 % 50 % 75 % 100 % Next review: 2025-10-17 Remove from R…" at bounding box center [281, 147] width 208 height 30
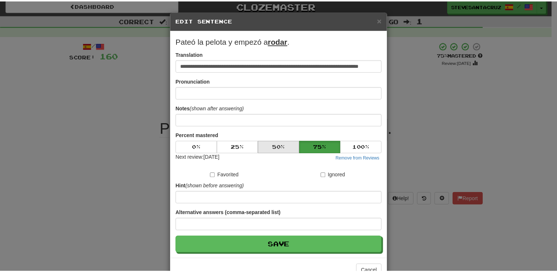
scroll to position [0, 0]
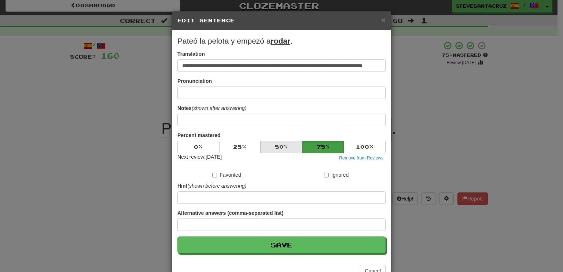
click at [291, 145] on button "50 %" at bounding box center [282, 147] width 42 height 12
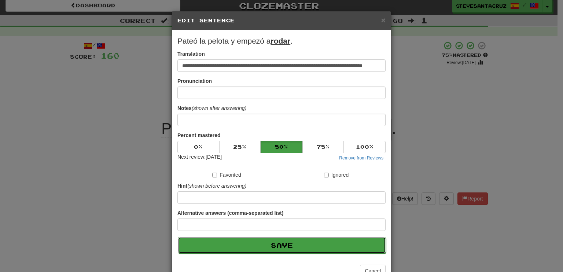
click at [303, 244] on button "Save" at bounding box center [282, 245] width 208 height 17
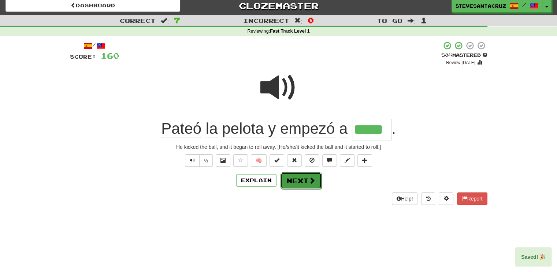
click at [306, 182] on button "Next" at bounding box center [301, 180] width 41 height 17
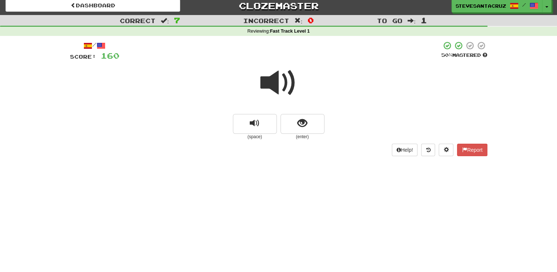
click at [271, 81] on span at bounding box center [279, 83] width 37 height 37
click at [268, 81] on span at bounding box center [279, 83] width 37 height 37
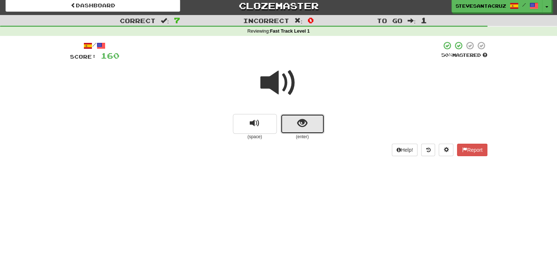
click at [296, 122] on button "show sentence" at bounding box center [303, 124] width 44 height 20
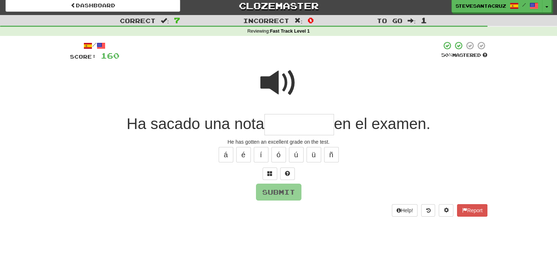
click at [295, 122] on input "text" at bounding box center [300, 125] width 70 height 22
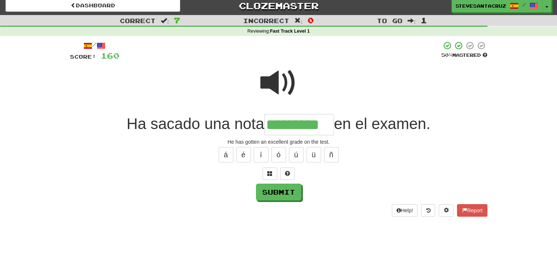
type input "*********"
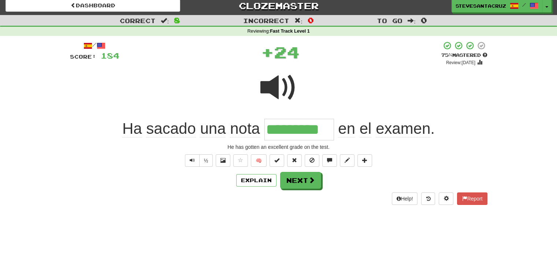
click at [155, 128] on span "sacado" at bounding box center [170, 129] width 49 height 18
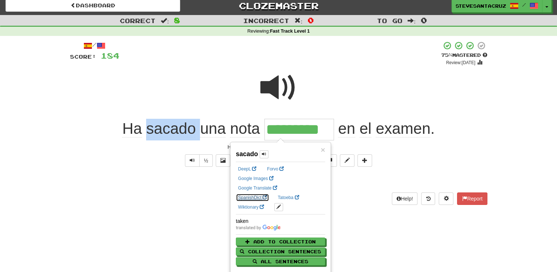
click at [269, 194] on link "SpanishDict" at bounding box center [252, 198] width 33 height 8
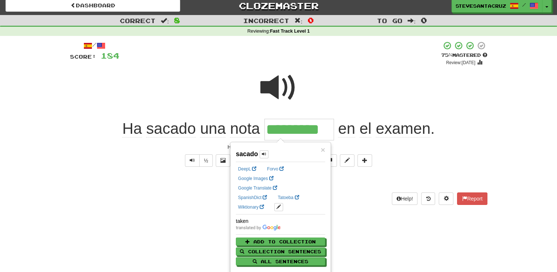
click at [157, 80] on div at bounding box center [279, 92] width 418 height 52
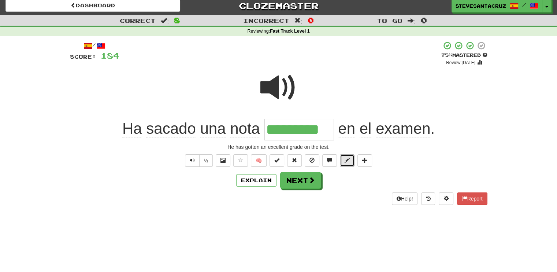
click at [346, 160] on span at bounding box center [347, 160] width 5 height 5
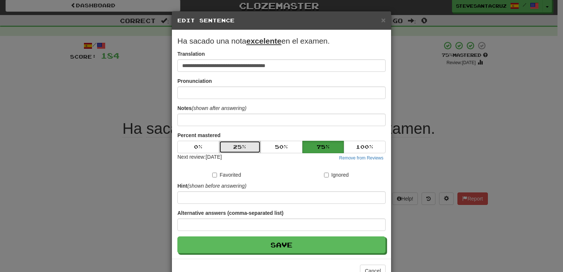
click at [239, 144] on button "25 %" at bounding box center [240, 147] width 42 height 12
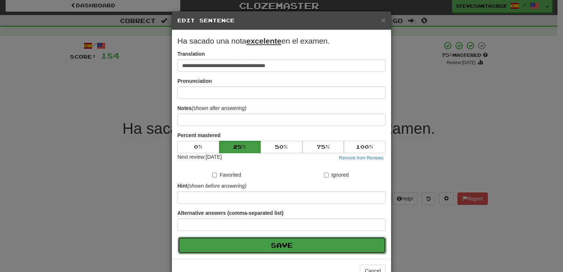
click at [250, 248] on button "Save" at bounding box center [282, 245] width 208 height 17
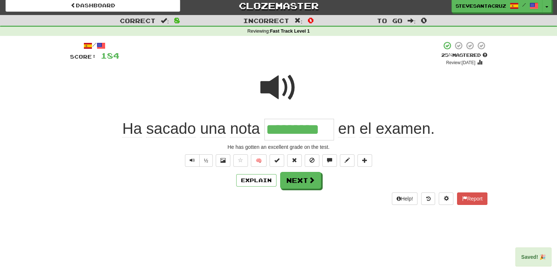
click at [169, 127] on span "sacado" at bounding box center [170, 129] width 49 height 18
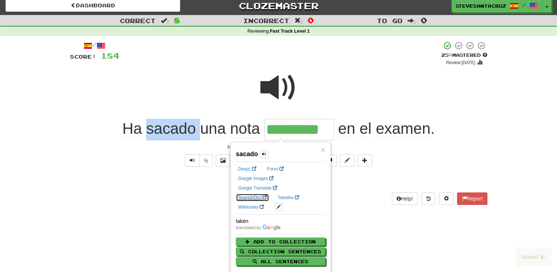
click at [269, 194] on link "SpanishDict" at bounding box center [252, 198] width 33 height 8
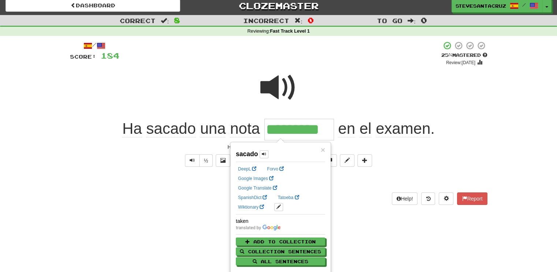
click at [125, 196] on div "Help! Report" at bounding box center [279, 198] width 418 height 12
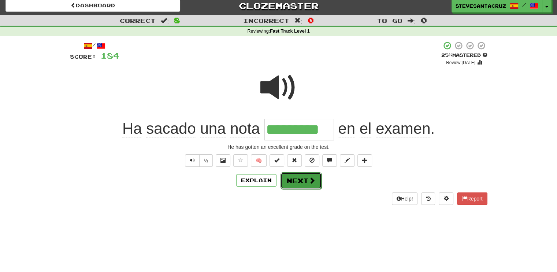
click at [315, 183] on button "Next" at bounding box center [301, 180] width 41 height 17
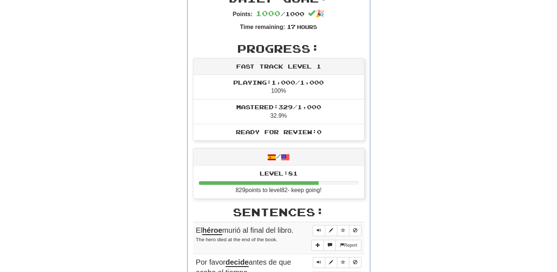
scroll to position [201, 0]
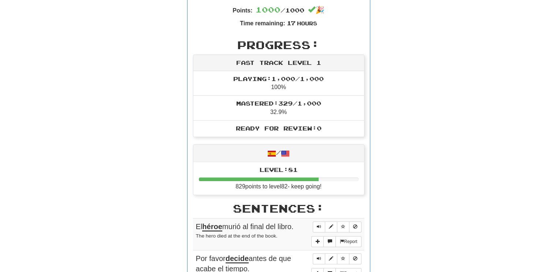
drag, startPoint x: 195, startPoint y: 257, endPoint x: 254, endPoint y: 265, distance: 58.8
click at [254, 265] on div "Por favor decide antes de que acabe el tiempo." at bounding box center [279, 263] width 166 height 21
copy span "Por favor decide antes de que acabe el tiempo."
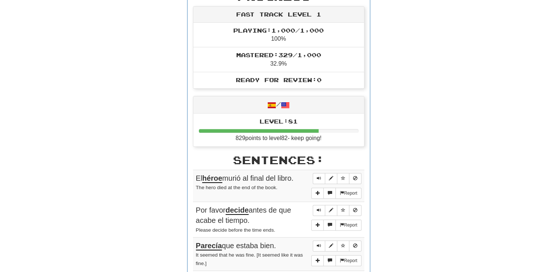
scroll to position [253, 0]
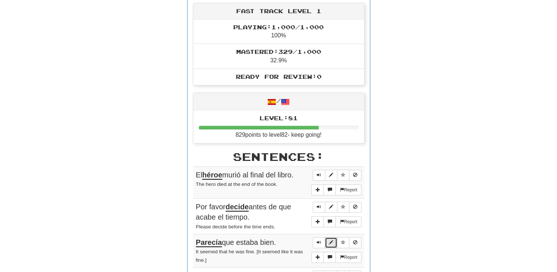
click at [331, 241] on span "Sentence controls" at bounding box center [331, 242] width 4 height 4
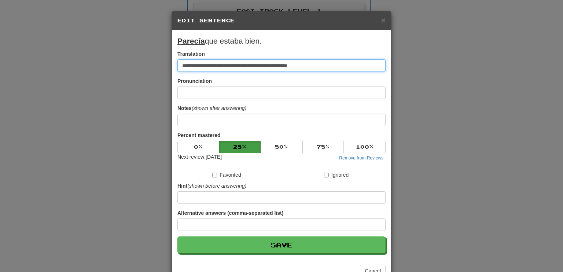
click at [275, 66] on input "**********" at bounding box center [281, 65] width 208 height 12
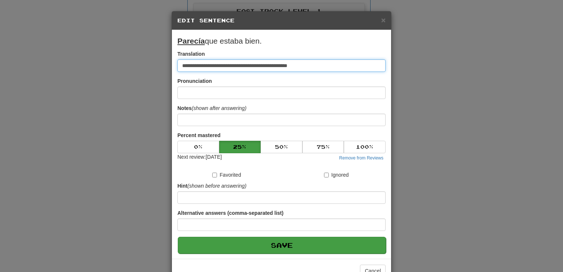
type input "**********"
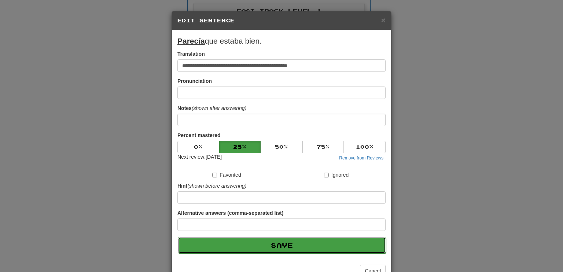
click at [317, 245] on button "Save" at bounding box center [282, 245] width 208 height 17
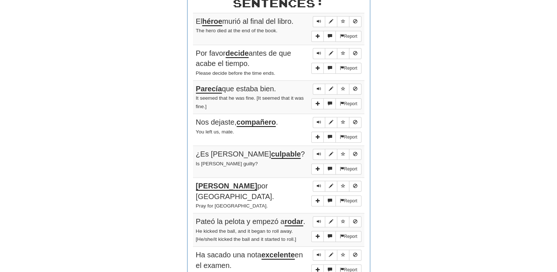
scroll to position [407, 0]
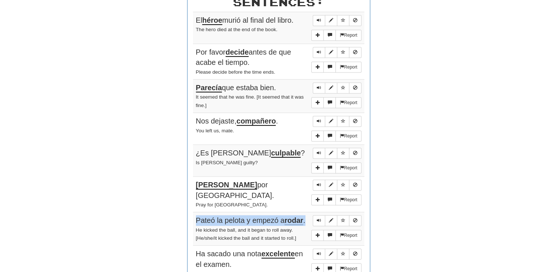
drag, startPoint x: 196, startPoint y: 215, endPoint x: 224, endPoint y: 225, distance: 29.8
click at [224, 225] on div "Pateó la pelota y empezó a rodar ." at bounding box center [279, 220] width 166 height 11
copy span "Pateó la pelota y empezó a rodar ."
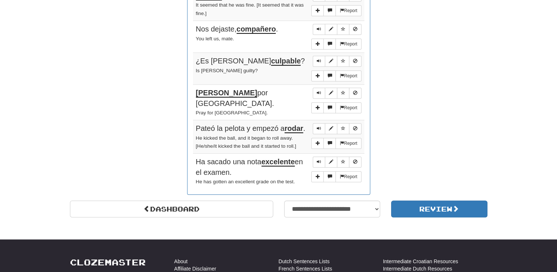
scroll to position [500, 0]
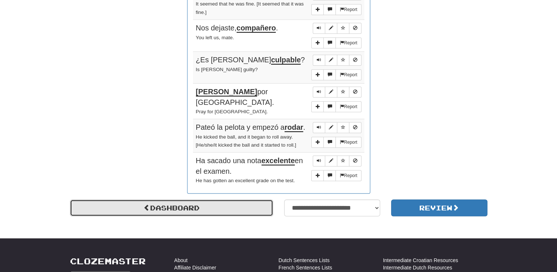
click at [248, 210] on link "Dashboard" at bounding box center [171, 207] width 203 height 17
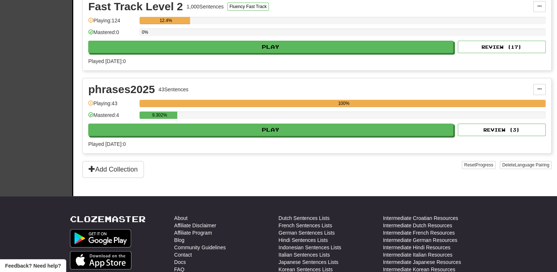
scroll to position [147, 0]
